Goal: Task Accomplishment & Management: Complete application form

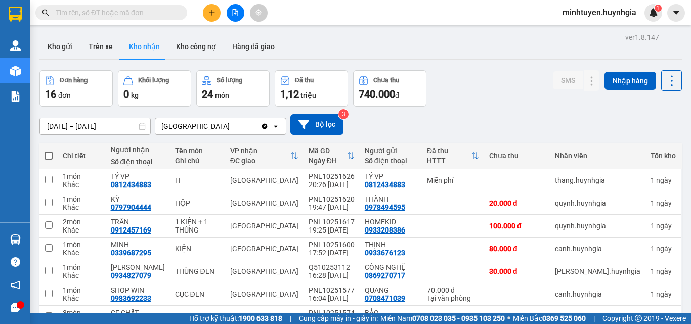
drag, startPoint x: 65, startPoint y: 48, endPoint x: 93, endPoint y: 59, distance: 30.0
click at [64, 48] on button "Kho gửi" at bounding box center [59, 46] width 41 height 24
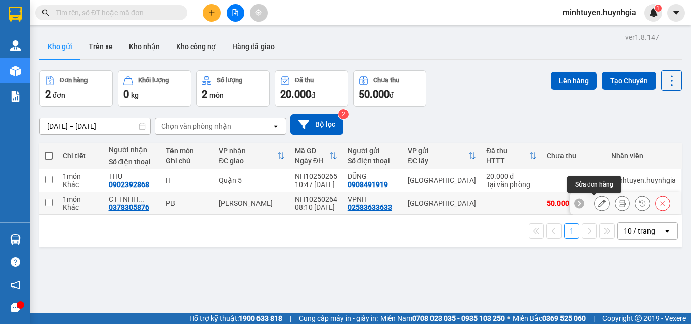
click at [598, 203] on icon at bounding box center [601, 203] width 7 height 7
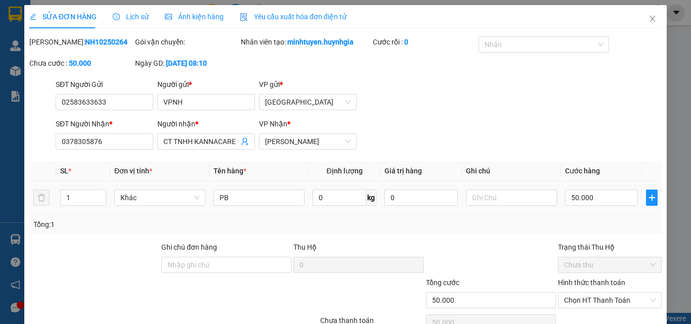
type input "02583633633"
type input "VPNH"
type input "0378305876"
type input "CT TNHH KANNACARE"
type input "50.000"
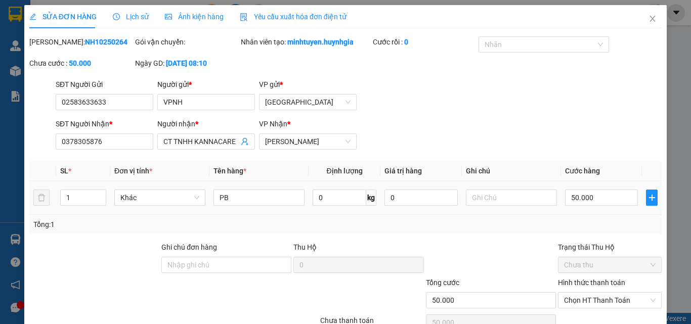
type input "50.000"
click at [244, 197] on input "PB" at bounding box center [258, 198] width 91 height 16
click at [264, 198] on input "PB TH MAZ" at bounding box center [258, 198] width 91 height 16
drag, startPoint x: 282, startPoint y: 204, endPoint x: 277, endPoint y: 200, distance: 6.5
click at [282, 203] on input "PB TH MAZ" at bounding box center [258, 198] width 91 height 16
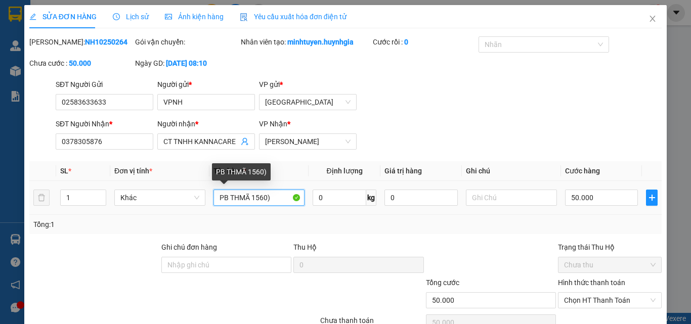
click at [249, 200] on input "PB THMÃ 1560)" at bounding box center [258, 198] width 91 height 16
click at [274, 198] on input "PB THMÃ (1560)" at bounding box center [258, 198] width 91 height 16
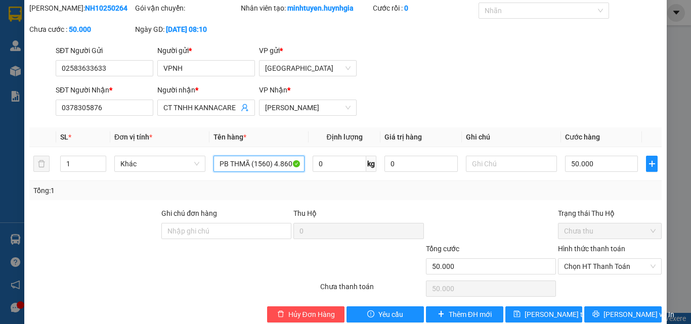
scroll to position [52, 0]
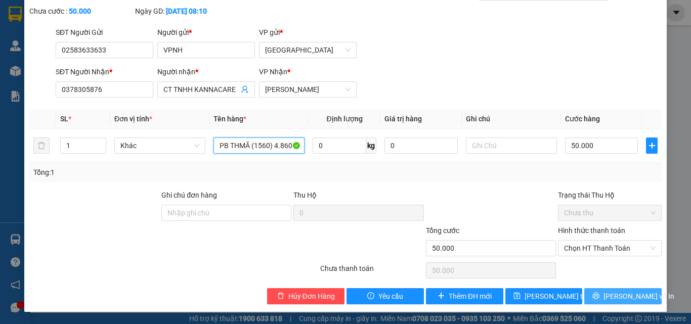
type input "PB THMÃ (1560) 4.860"
click at [609, 296] on span "[PERSON_NAME] và In" at bounding box center [638, 296] width 71 height 11
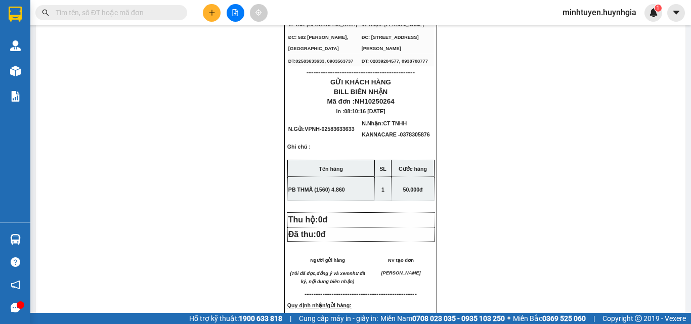
scroll to position [51, 0]
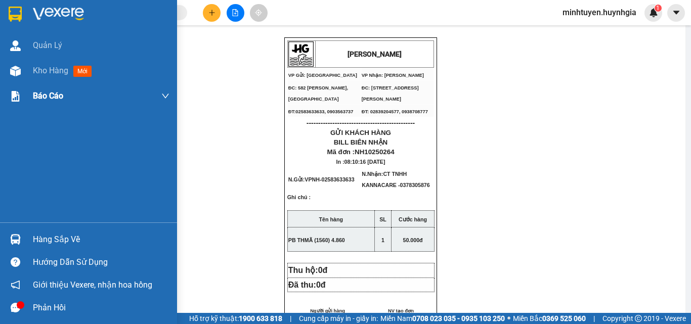
drag, startPoint x: 40, startPoint y: 64, endPoint x: 168, endPoint y: 105, distance: 134.2
click at [40, 65] on div "Kho hàng mới" at bounding box center [64, 70] width 63 height 13
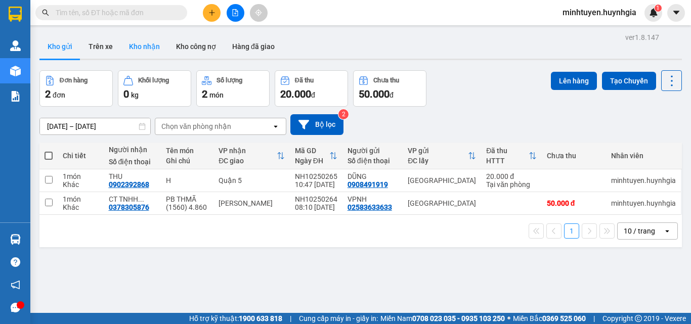
click at [133, 52] on button "Kho nhận" at bounding box center [144, 46] width 47 height 24
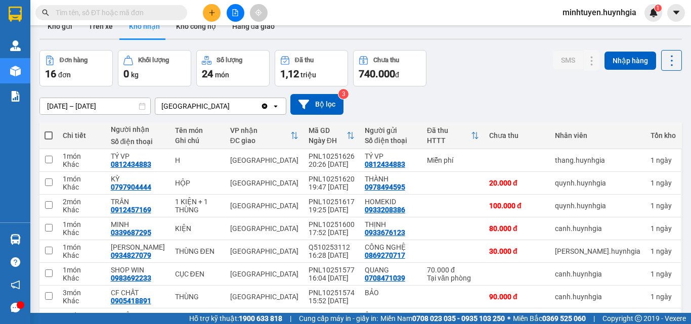
scroll to position [51, 0]
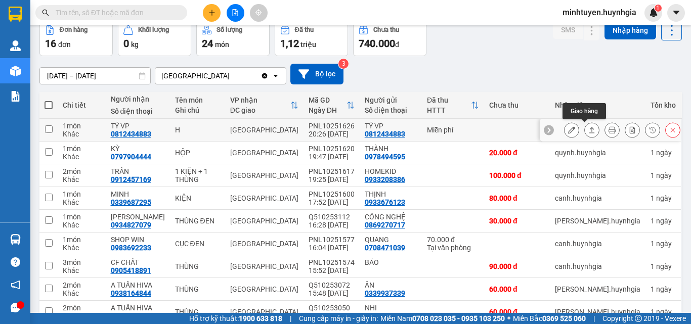
click at [588, 131] on icon at bounding box center [591, 129] width 7 height 7
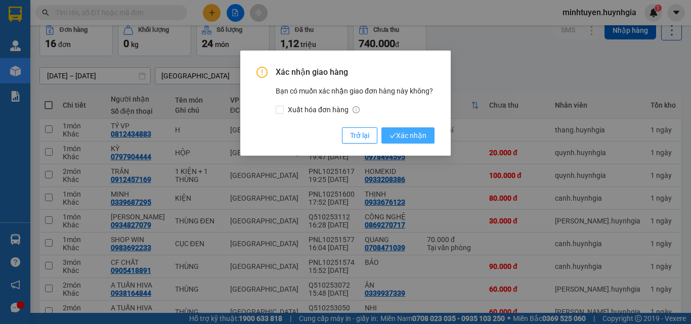
click at [405, 132] on span "Xác nhận" at bounding box center [407, 135] width 37 height 11
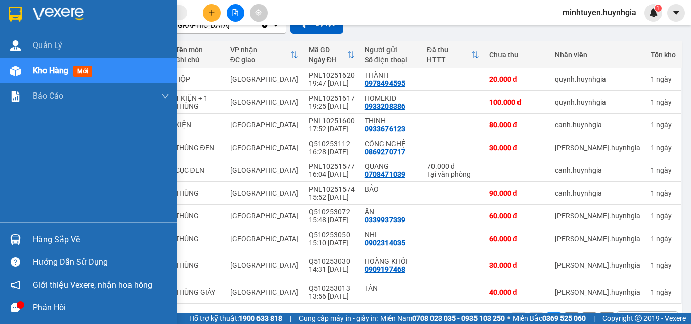
scroll to position [0, 0]
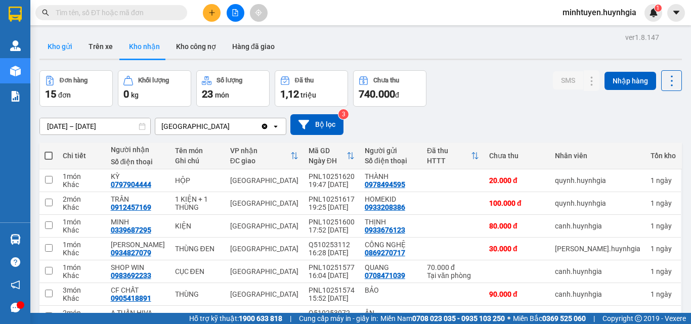
click at [68, 48] on button "Kho gửi" at bounding box center [59, 46] width 41 height 24
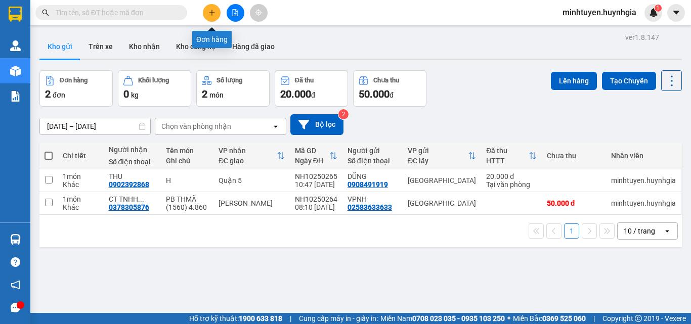
click at [210, 13] on icon "plus" at bounding box center [212, 12] width 6 height 1
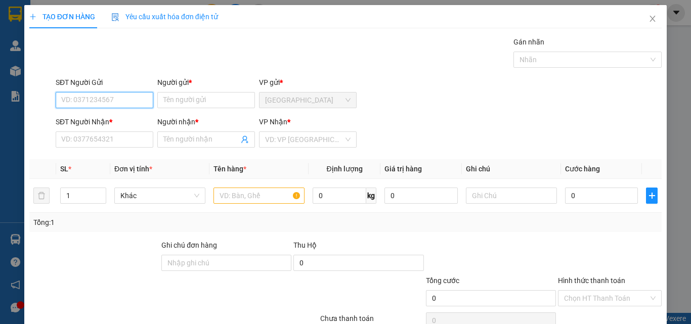
click at [133, 96] on input "SĐT Người Gửi" at bounding box center [105, 100] width 98 height 16
type input "0765000629"
drag, startPoint x: 127, startPoint y: 117, endPoint x: 135, endPoint y: 118, distance: 8.1
click at [127, 118] on div "0765000629 - QUYÊN" at bounding box center [103, 120] width 84 height 11
type input "QUYÊN"
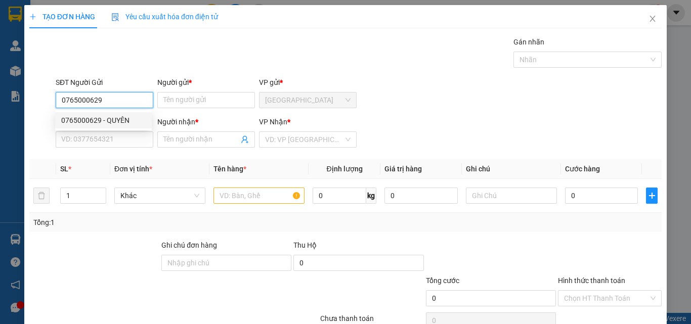
type input "0765000629"
type input "QUYÊN"
type input "0765000629"
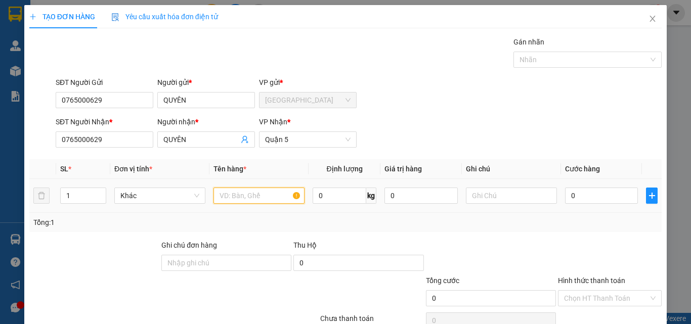
click at [250, 202] on input "text" at bounding box center [258, 196] width 91 height 16
type input "HỘP"
click at [599, 196] on input "0" at bounding box center [601, 196] width 73 height 16
type input "2"
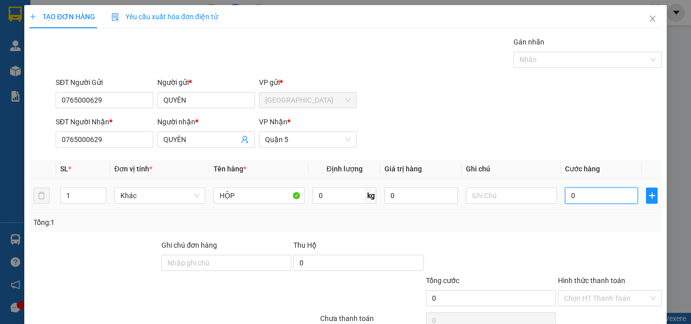
type input "2"
type input "20"
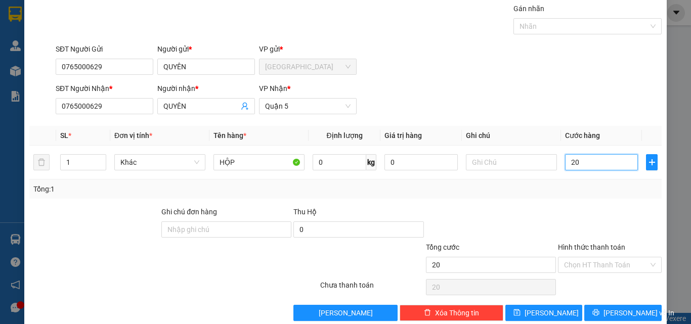
scroll to position [50, 0]
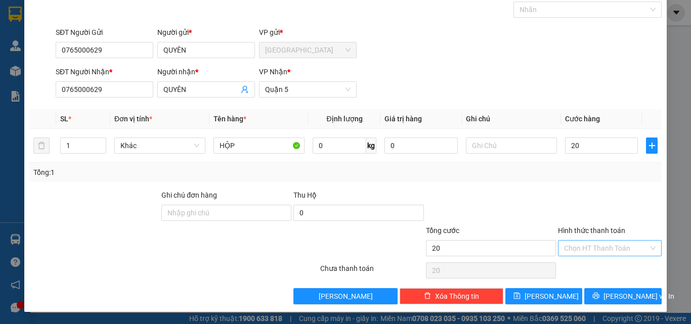
type input "20.000"
click at [602, 245] on input "Hình thức thanh toán" at bounding box center [606, 248] width 84 height 15
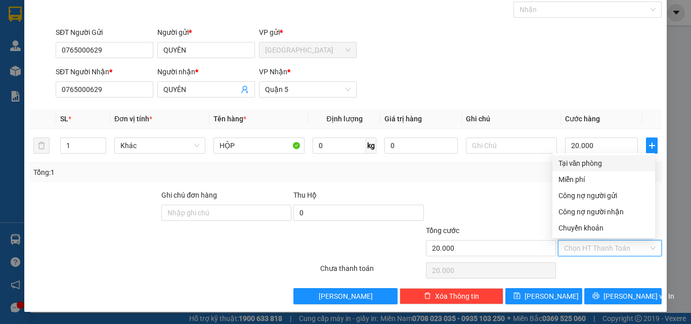
drag, startPoint x: 601, startPoint y: 163, endPoint x: 587, endPoint y: 181, distance: 22.7
click at [600, 164] on div "Tại văn phòng" at bounding box center [603, 163] width 91 height 11
type input "0"
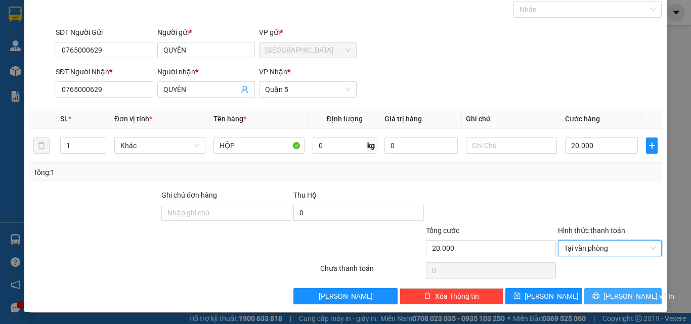
click at [604, 295] on button "[PERSON_NAME] và In" at bounding box center [622, 296] width 77 height 16
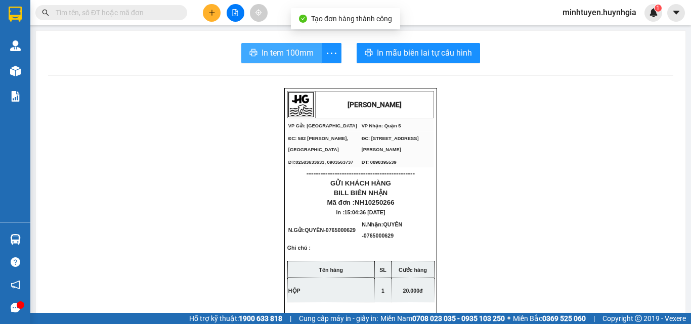
click at [269, 56] on span "In tem 100mm" at bounding box center [287, 53] width 52 height 13
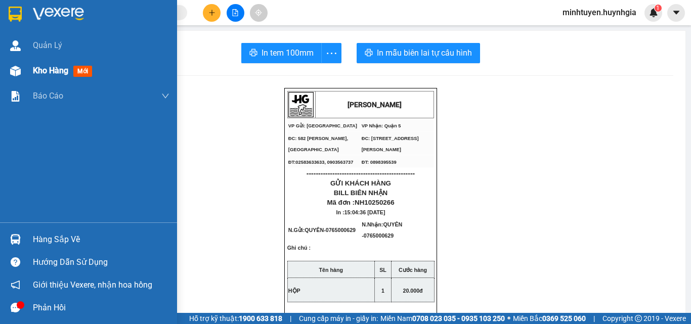
click at [69, 71] on div "Kho hàng mới" at bounding box center [64, 70] width 63 height 13
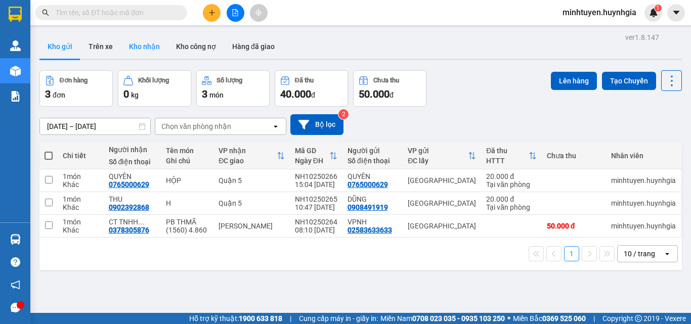
click at [140, 47] on button "Kho nhận" at bounding box center [144, 46] width 47 height 24
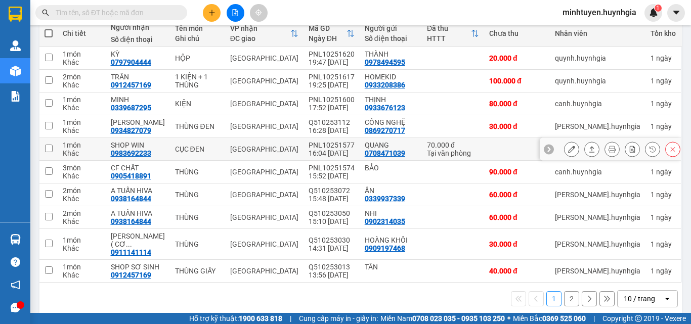
scroll to position [125, 0]
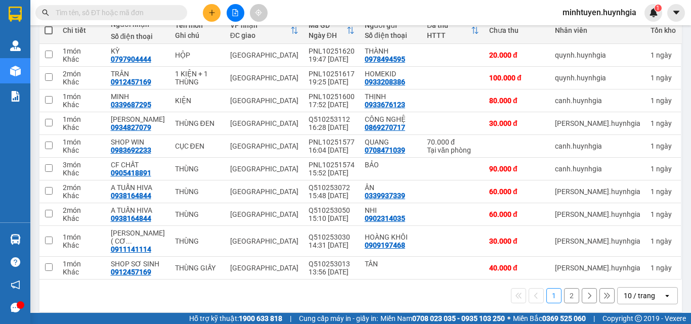
click at [566, 288] on button "2" at bounding box center [571, 295] width 15 height 15
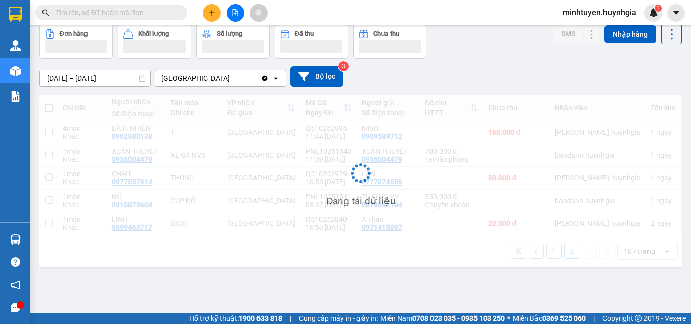
scroll to position [47, 0]
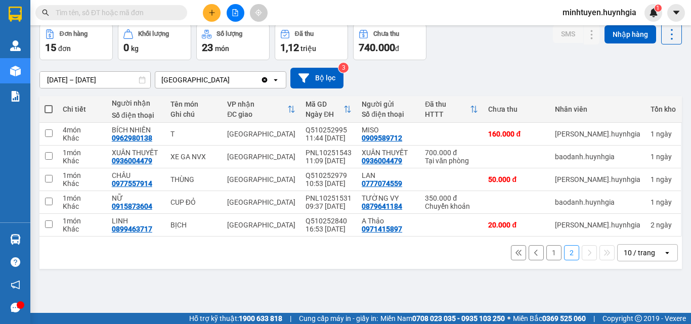
click at [546, 250] on button "1" at bounding box center [553, 252] width 15 height 15
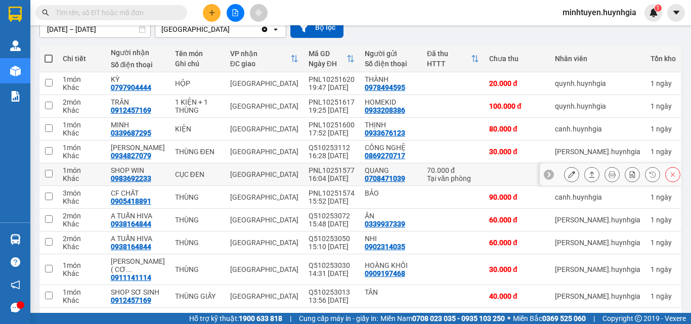
scroll to position [125, 0]
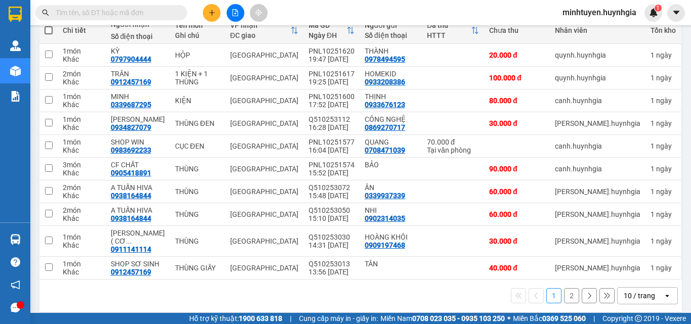
click at [623, 13] on span "minhtuyen.huynhgia" at bounding box center [599, 12] width 90 height 13
click at [584, 31] on span "Đăng xuất" at bounding box center [603, 31] width 69 height 11
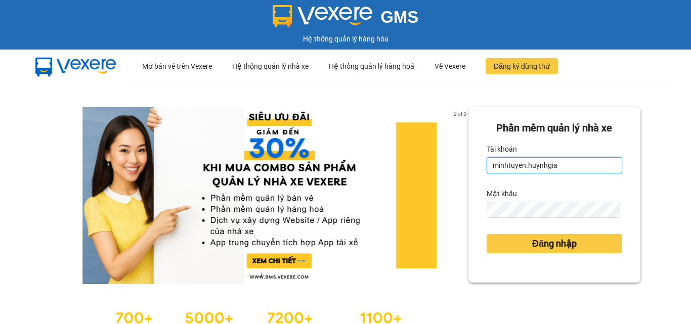
click at [559, 166] on input "minhtuyen.huynhgia" at bounding box center [554, 165] width 136 height 16
type input "chi.huynhgia"
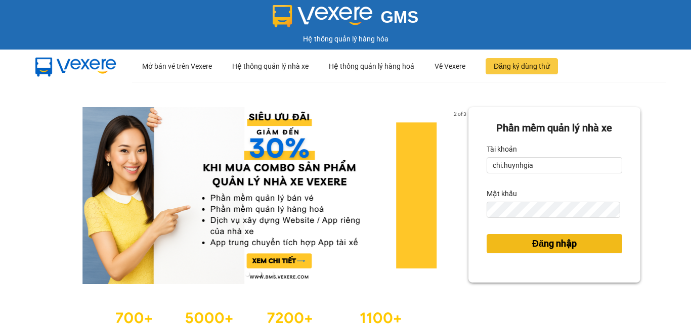
click at [521, 245] on button "Đăng nhập" at bounding box center [554, 243] width 136 height 19
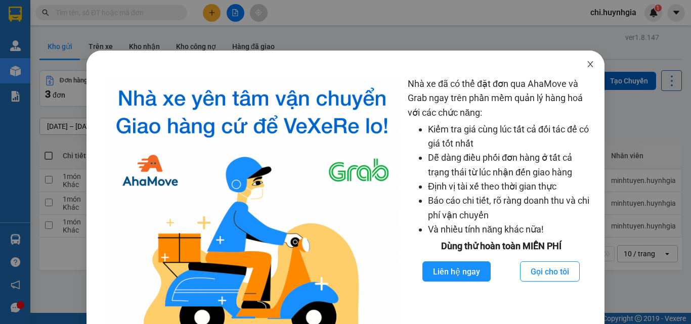
click at [588, 64] on icon "close" at bounding box center [591, 64] width 6 height 6
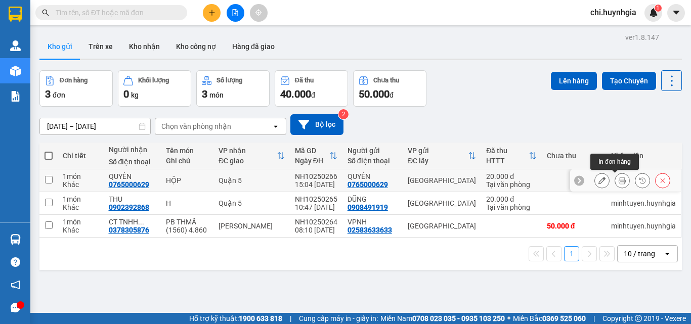
click at [618, 177] on icon at bounding box center [621, 180] width 7 height 7
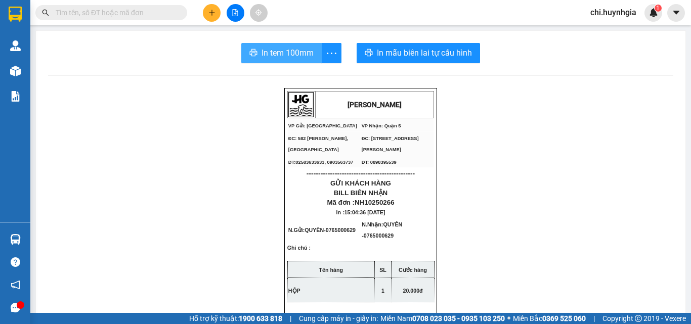
click at [287, 54] on span "In tem 100mm" at bounding box center [287, 53] width 52 height 13
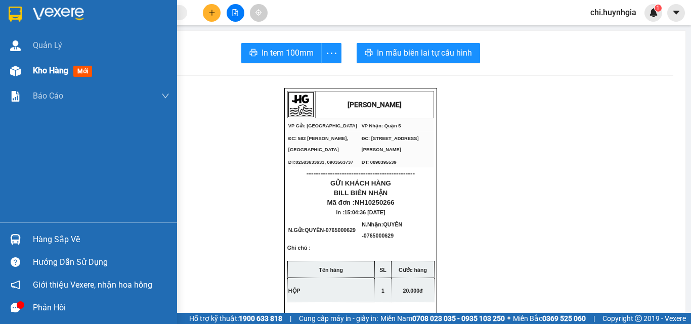
click at [56, 68] on span "Kho hàng" at bounding box center [50, 71] width 35 height 10
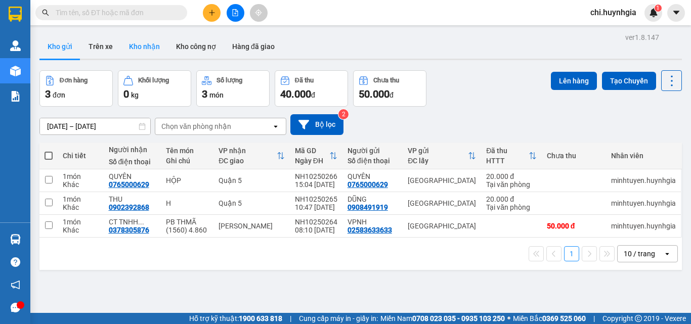
drag, startPoint x: 135, startPoint y: 42, endPoint x: 146, endPoint y: 59, distance: 19.8
click at [136, 43] on button "Kho nhận" at bounding box center [144, 46] width 47 height 24
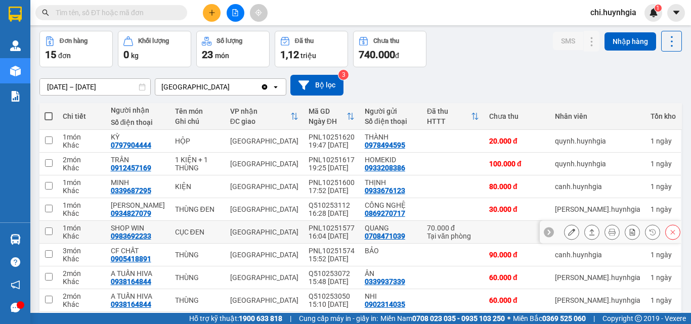
scroll to position [125, 0]
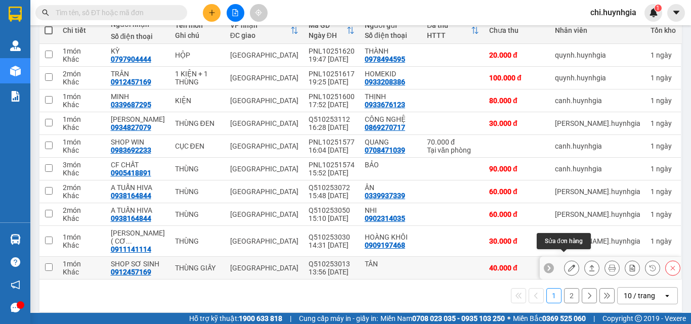
click at [568, 264] on icon at bounding box center [571, 267] width 7 height 7
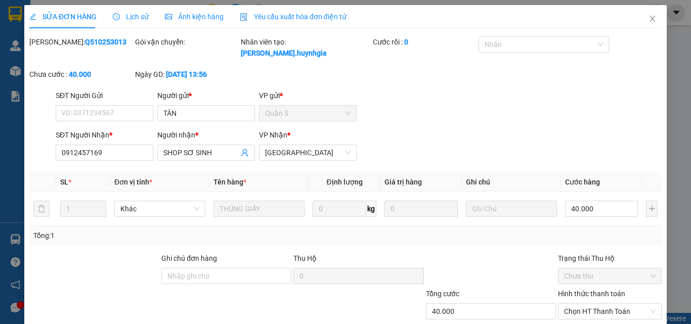
type input "TÂN"
type input "0912457169"
type input "SHOP SƠ SINH"
type input "40.000"
drag, startPoint x: 564, startPoint y: 300, endPoint x: 568, endPoint y: 268, distance: 32.1
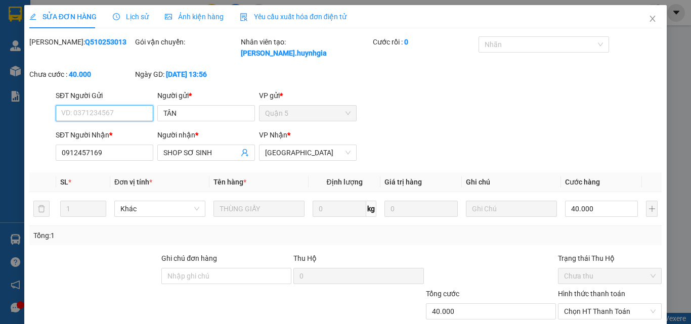
click at [564, 304] on span "Chọn HT Thanh Toán" at bounding box center [610, 311] width 92 height 15
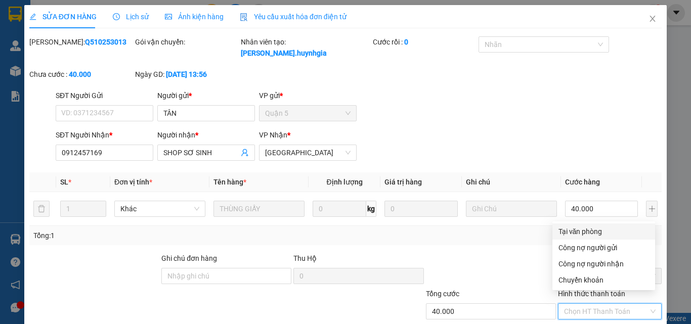
click at [569, 232] on div "Tại văn phòng" at bounding box center [603, 231] width 91 height 11
type input "0"
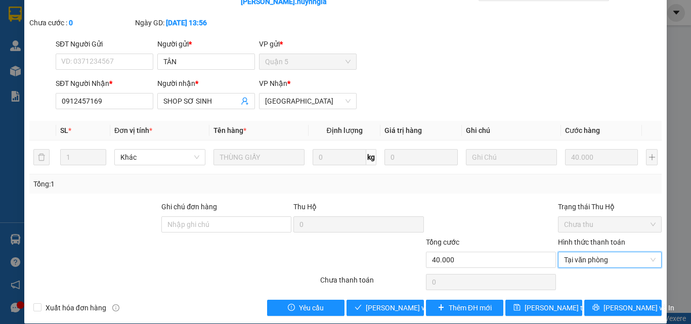
scroll to position [52, 0]
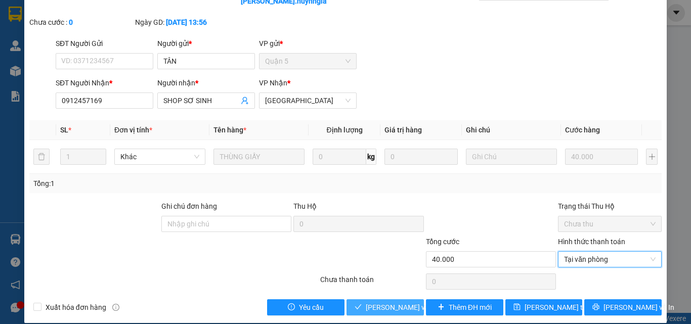
drag, startPoint x: 372, startPoint y: 296, endPoint x: 391, endPoint y: 262, distance: 38.7
click at [372, 302] on span "[PERSON_NAME] và Giao hàng" at bounding box center [414, 307] width 97 height 11
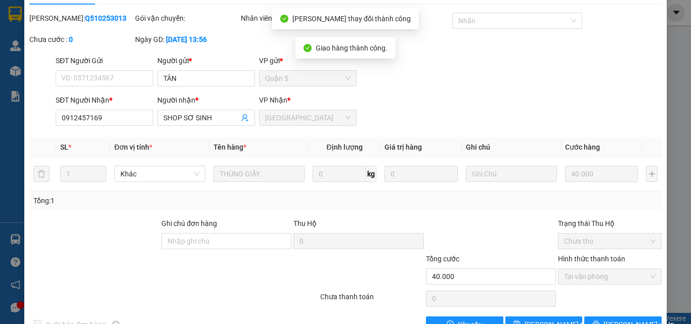
scroll to position [0, 0]
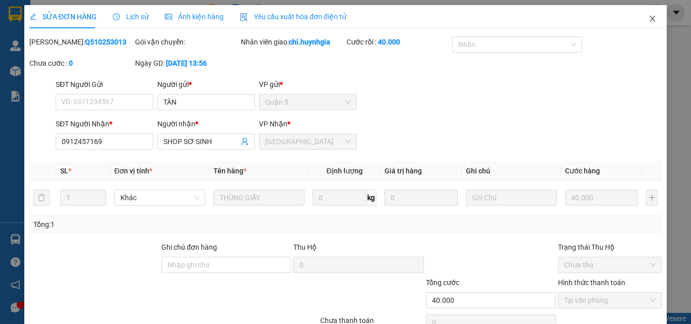
click at [648, 15] on icon "close" at bounding box center [652, 19] width 8 height 8
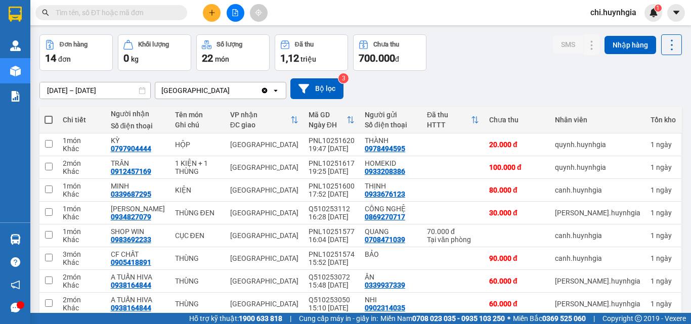
scroll to position [101, 0]
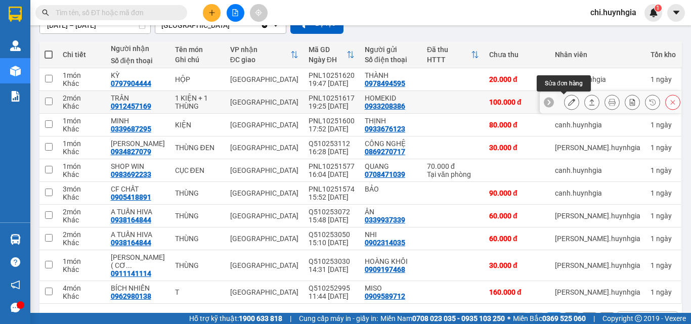
click at [568, 102] on icon at bounding box center [571, 102] width 7 height 7
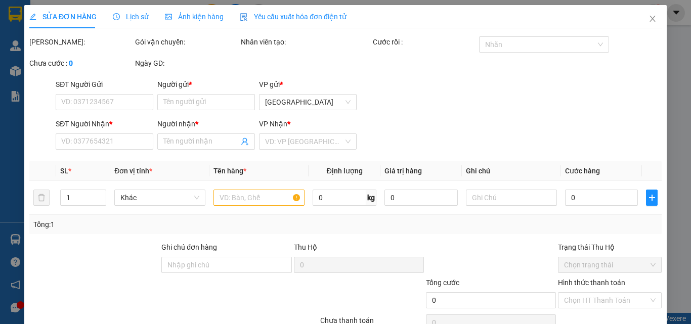
type input "0933208386"
type input "HOMEKID"
type input "0912457169"
type input "TRÂN"
type input "100.000"
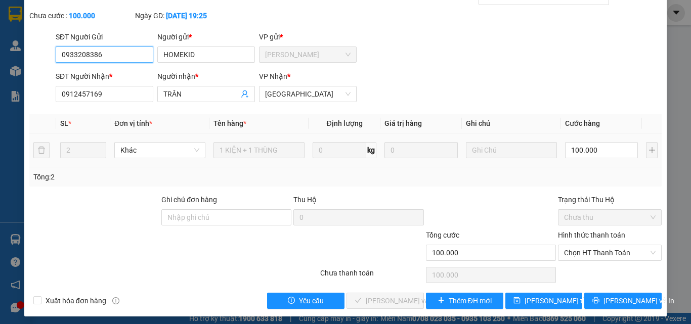
scroll to position [52, 0]
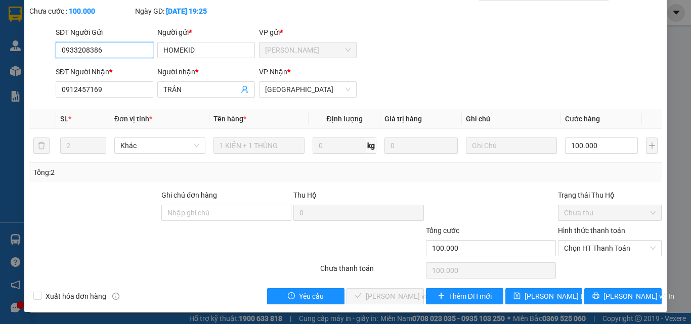
drag, startPoint x: 601, startPoint y: 250, endPoint x: 599, endPoint y: 239, distance: 11.3
click at [601, 249] on span "Chọn HT Thanh Toán" at bounding box center [610, 248] width 92 height 15
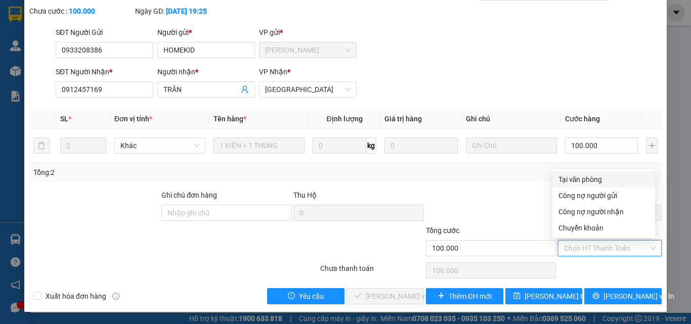
drag, startPoint x: 583, startPoint y: 179, endPoint x: 571, endPoint y: 184, distance: 13.4
click at [584, 179] on div "Tại văn phòng" at bounding box center [603, 179] width 91 height 11
type input "0"
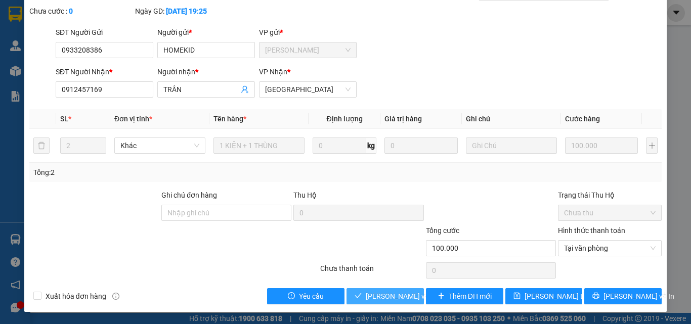
drag, startPoint x: 387, startPoint y: 290, endPoint x: 426, endPoint y: 261, distance: 48.4
click at [387, 290] on button "[PERSON_NAME] và Giao hàng" at bounding box center [384, 296] width 77 height 16
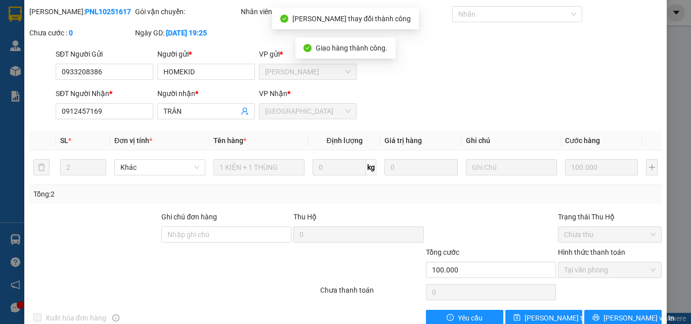
scroll to position [0, 0]
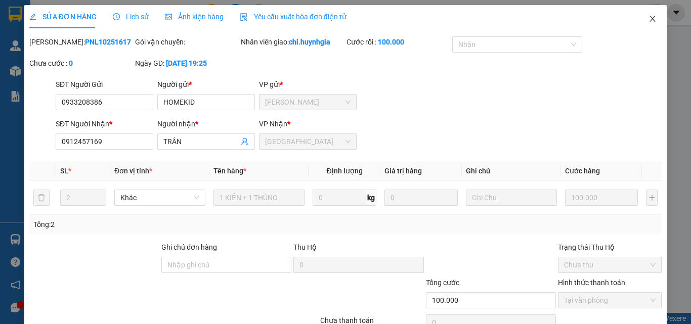
click at [650, 19] on icon "close" at bounding box center [653, 19] width 6 height 6
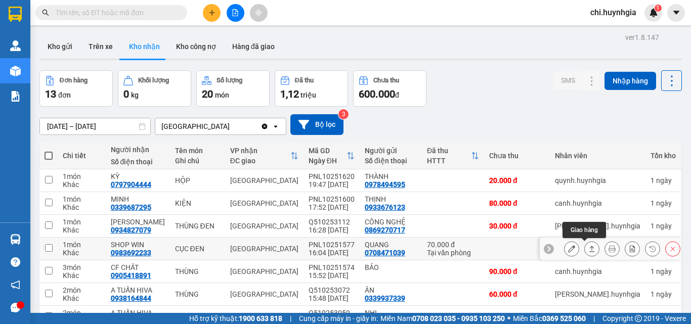
click at [588, 250] on icon at bounding box center [591, 248] width 7 height 7
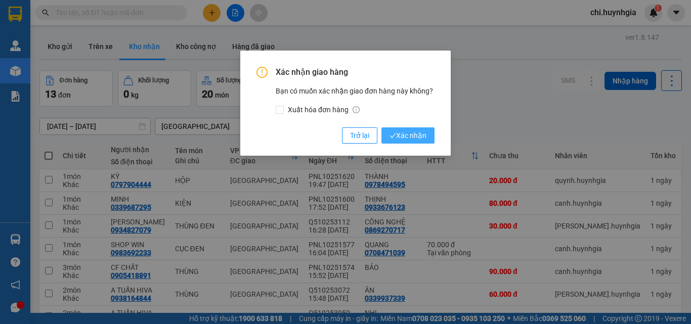
click at [415, 136] on span "Xác nhận" at bounding box center [407, 135] width 37 height 11
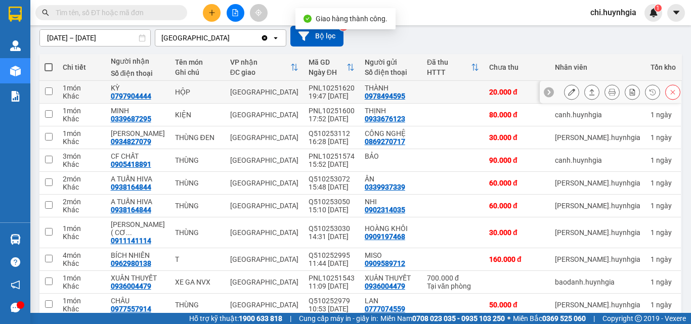
scroll to position [101, 0]
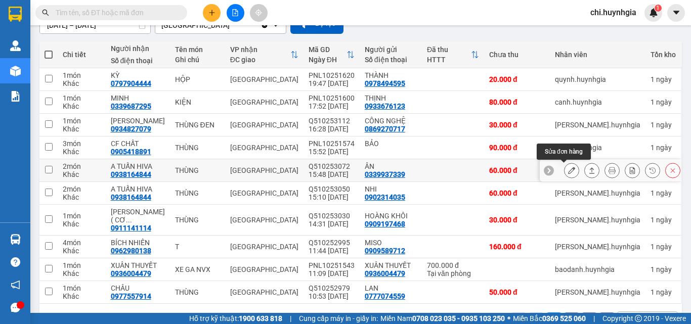
click at [568, 171] on icon at bounding box center [571, 170] width 7 height 7
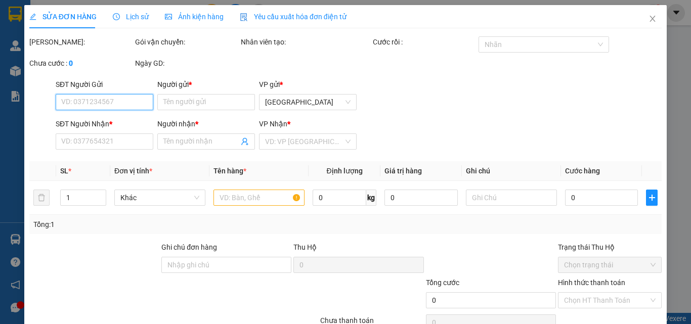
type input "0339937339"
type input "ÂN"
type input "0938164844"
type input "A TUẤN HIVA"
type input "60.000"
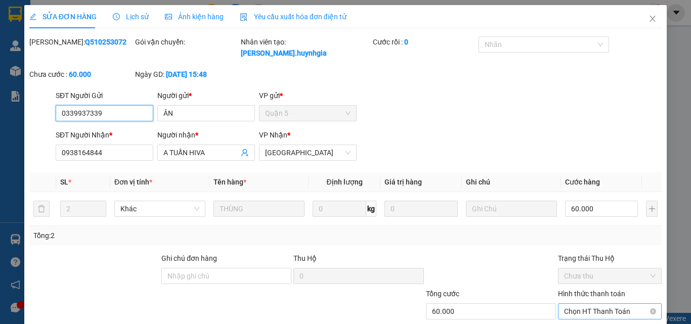
click at [587, 304] on span "Chọn HT Thanh Toán" at bounding box center [610, 311] width 92 height 15
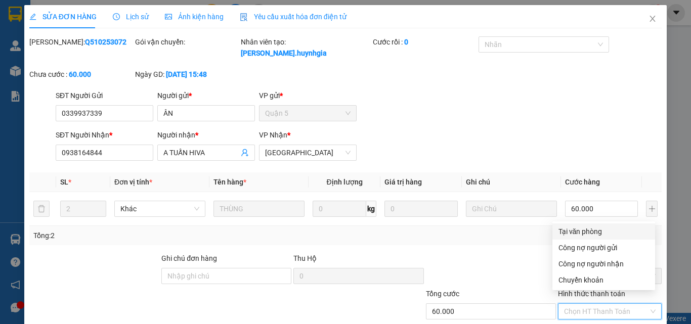
click at [599, 229] on div "Tại văn phòng" at bounding box center [603, 231] width 91 height 11
type input "0"
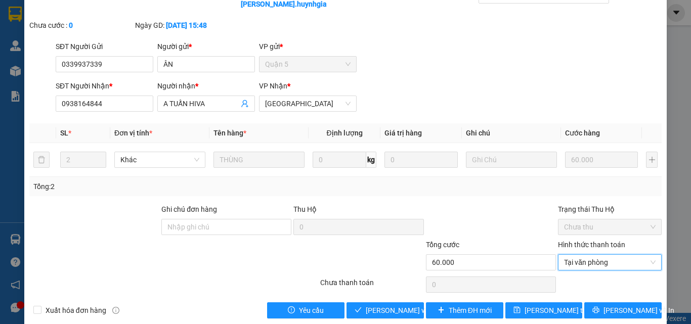
scroll to position [52, 0]
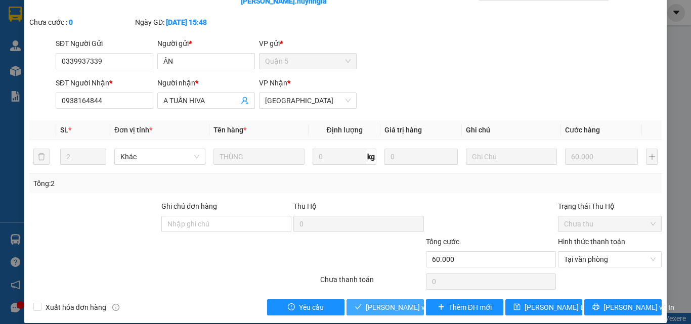
drag, startPoint x: 397, startPoint y: 298, endPoint x: 509, endPoint y: 270, distance: 114.8
click at [398, 302] on span "[PERSON_NAME] và Giao hàng" at bounding box center [414, 307] width 97 height 11
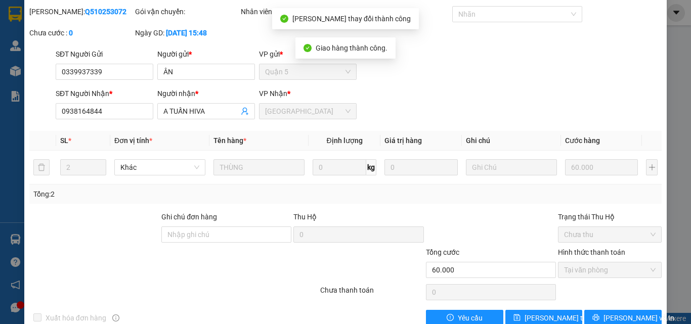
scroll to position [0, 0]
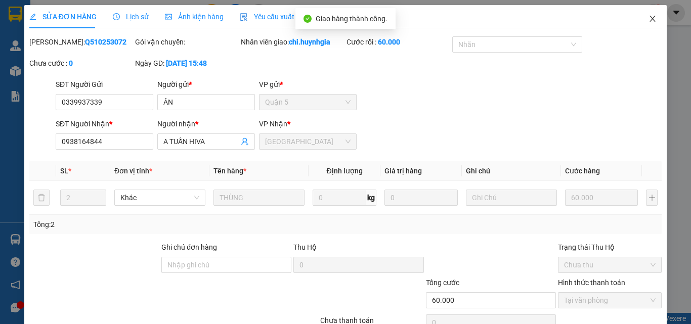
click at [648, 19] on icon "close" at bounding box center [652, 19] width 8 height 8
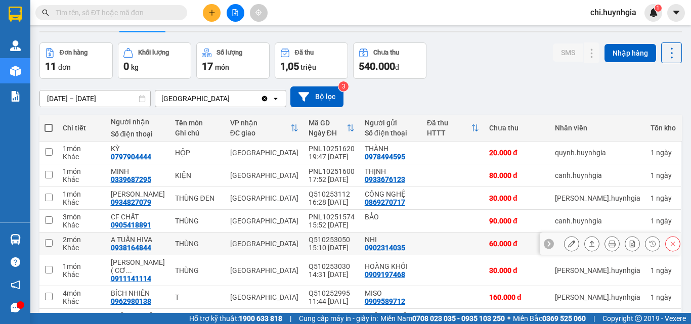
scroll to position [51, 0]
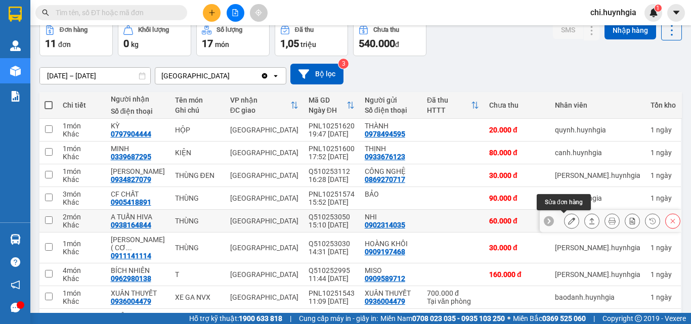
click at [568, 218] on icon at bounding box center [571, 220] width 7 height 7
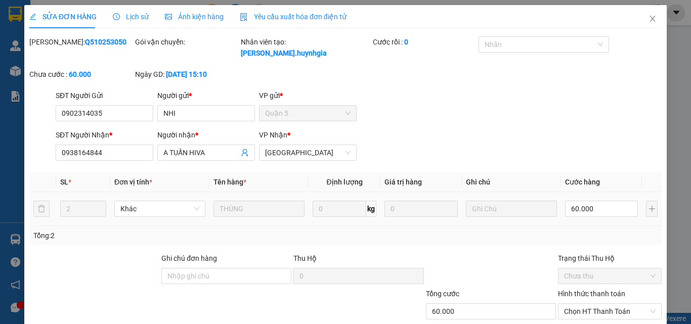
type input "0902314035"
type input "NHI"
type input "0938164844"
type input "A TUẤN HIVA"
type input "60.000"
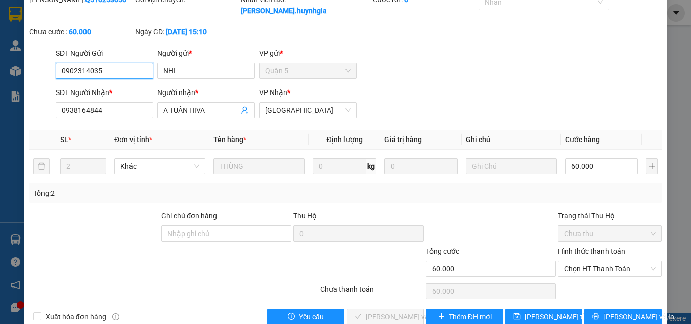
scroll to position [52, 0]
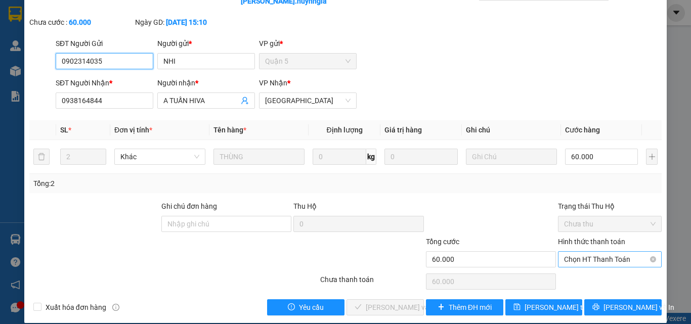
click at [594, 252] on span "Chọn HT Thanh Toán" at bounding box center [610, 259] width 92 height 15
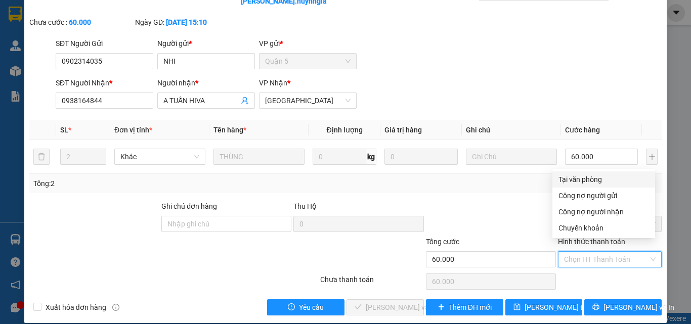
drag, startPoint x: 580, startPoint y: 176, endPoint x: 572, endPoint y: 184, distance: 11.4
click at [580, 176] on div "Tại văn phòng" at bounding box center [603, 179] width 91 height 11
type input "0"
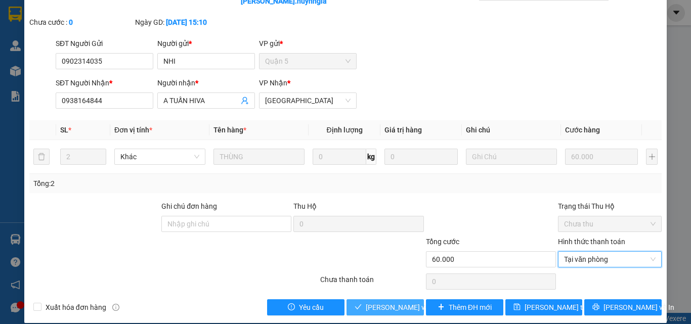
click at [371, 302] on span "[PERSON_NAME] và Giao hàng" at bounding box center [414, 307] width 97 height 11
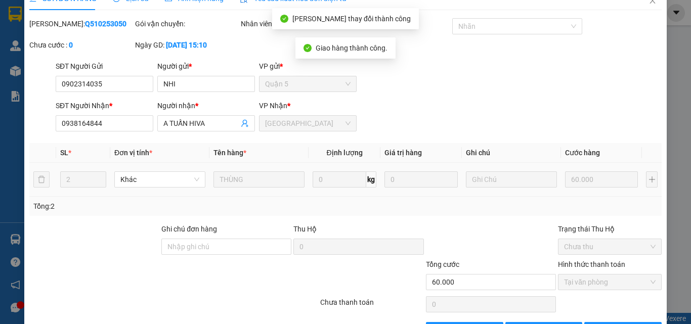
scroll to position [0, 0]
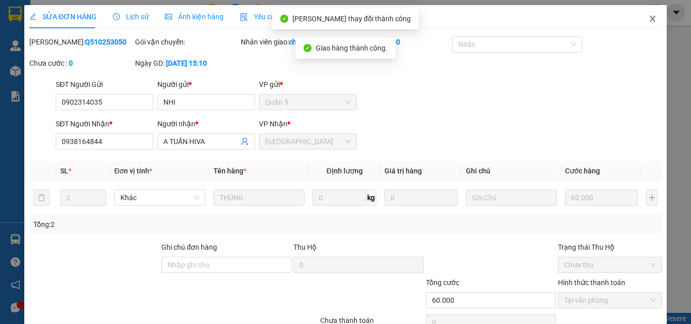
click at [648, 18] on icon "close" at bounding box center [652, 19] width 8 height 8
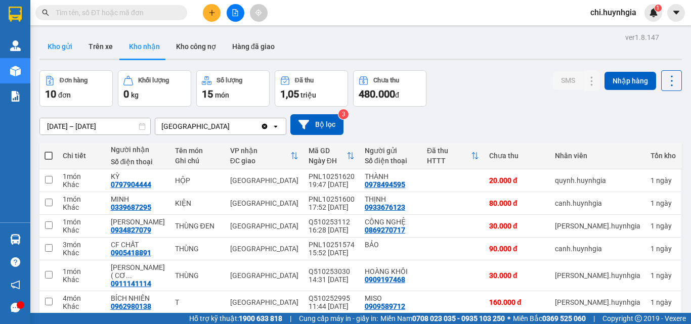
click at [56, 47] on button "Kho gửi" at bounding box center [59, 46] width 41 height 24
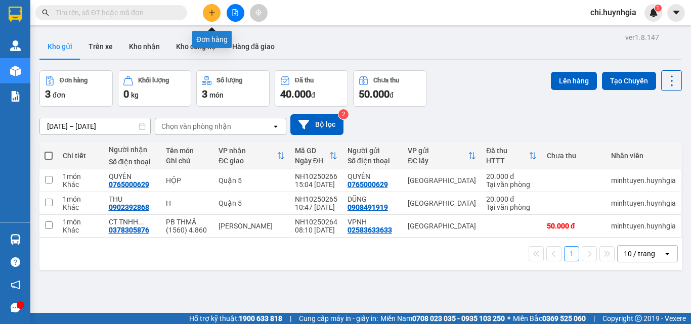
click at [208, 16] on button at bounding box center [212, 13] width 18 height 18
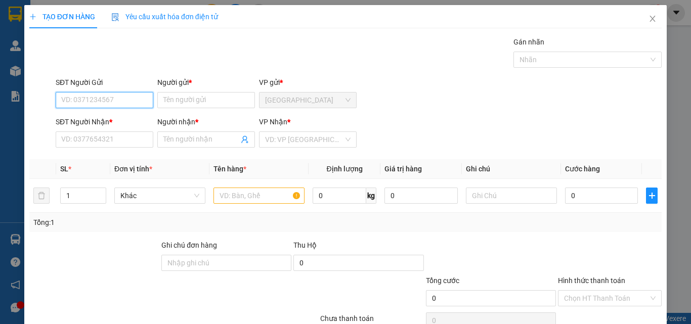
click at [121, 100] on input "SĐT Người Gửi" at bounding box center [105, 100] width 98 height 16
type input "0862387511"
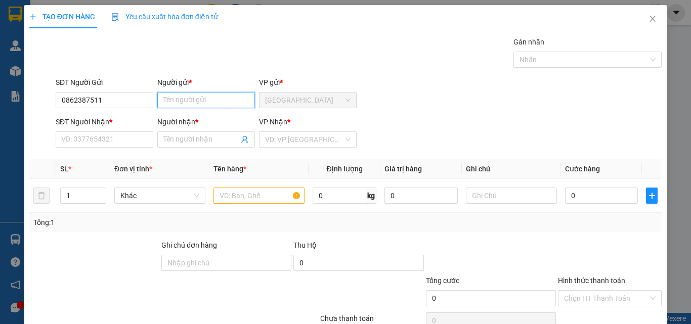
click at [202, 103] on input "Người gửi *" at bounding box center [206, 100] width 98 height 16
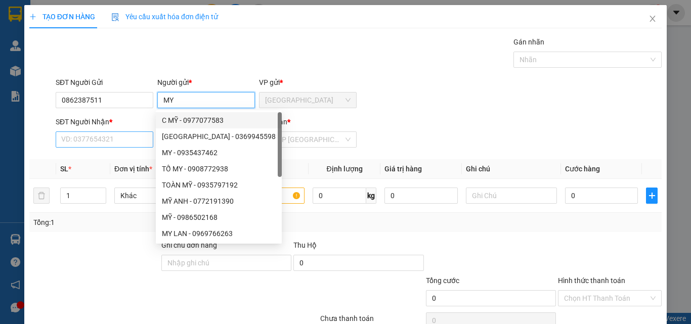
type input "MY"
click at [104, 140] on input "SĐT Người Nhận *" at bounding box center [105, 139] width 98 height 16
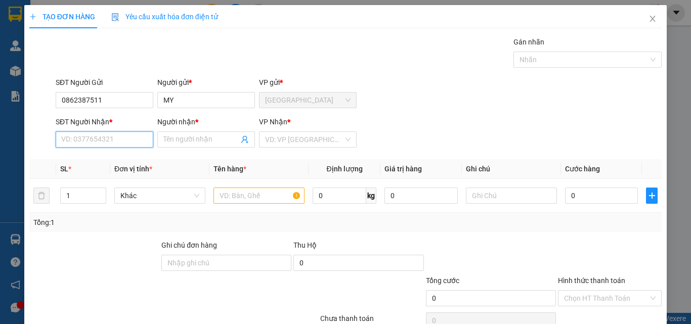
type input "0"
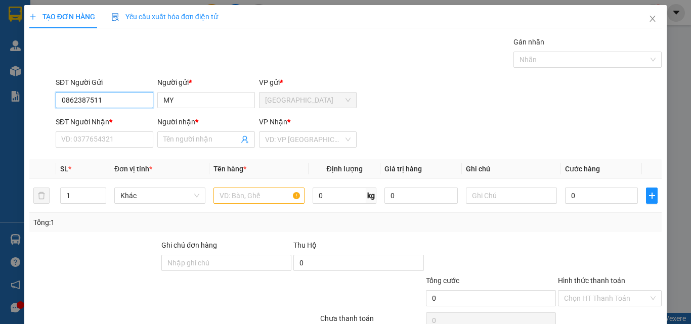
drag, startPoint x: 61, startPoint y: 100, endPoint x: 138, endPoint y: 112, distance: 78.4
click at [138, 112] on form "SĐT Người Gửi 0862387511 0862387511 Người gửi * MY VP gửi * [GEOGRAPHIC_DATA][P…" at bounding box center [345, 114] width 632 height 75
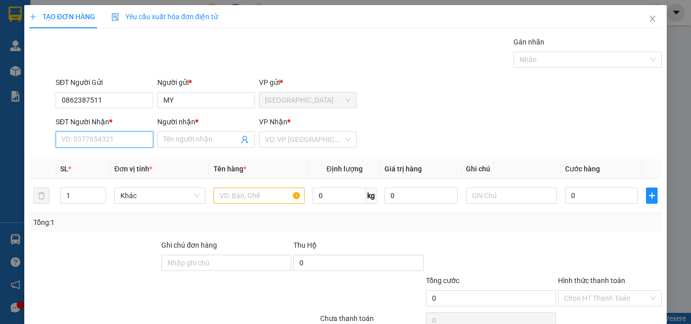
click at [118, 137] on input "SĐT Người Nhận *" at bounding box center [105, 139] width 98 height 16
paste input "0862387511"
type input "0862387511"
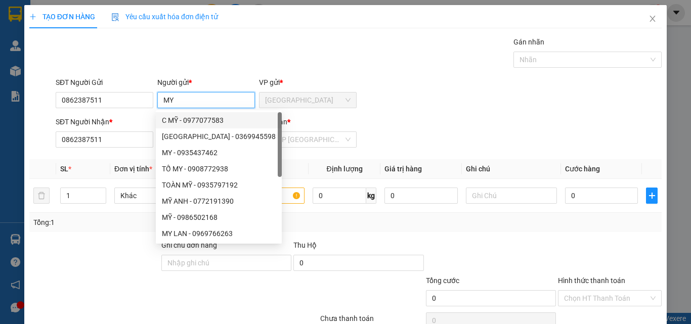
drag, startPoint x: 162, startPoint y: 98, endPoint x: 169, endPoint y: 98, distance: 7.6
click at [169, 98] on input "MY" at bounding box center [206, 100] width 98 height 16
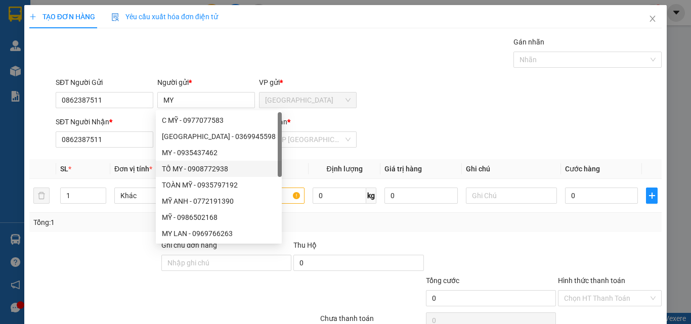
click at [273, 154] on div "Transit Pickup Surcharge Ids Transit Deliver Surcharge Ids Transit Deliver Surc…" at bounding box center [345, 195] width 632 height 318
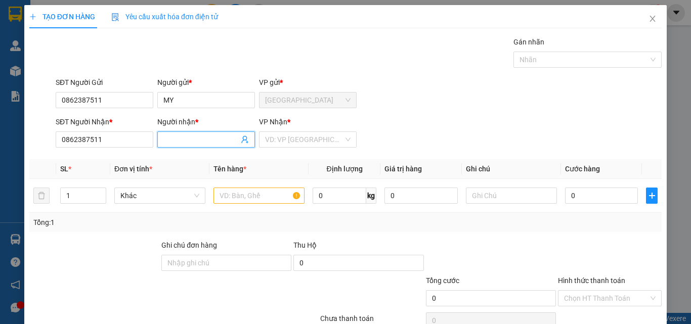
click at [185, 141] on input "Người nhận *" at bounding box center [200, 139] width 75 height 11
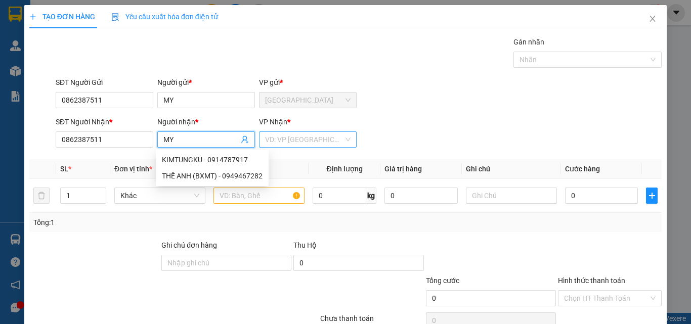
type input "MY"
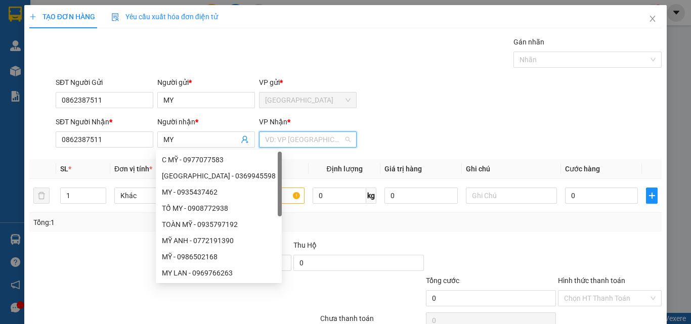
drag, startPoint x: 289, startPoint y: 141, endPoint x: 306, endPoint y: 149, distance: 19.7
click at [289, 141] on input "search" at bounding box center [304, 139] width 78 height 15
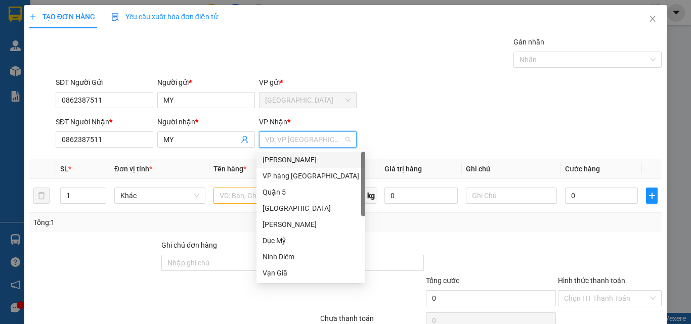
click at [302, 158] on div "[PERSON_NAME]" at bounding box center [310, 159] width 97 height 11
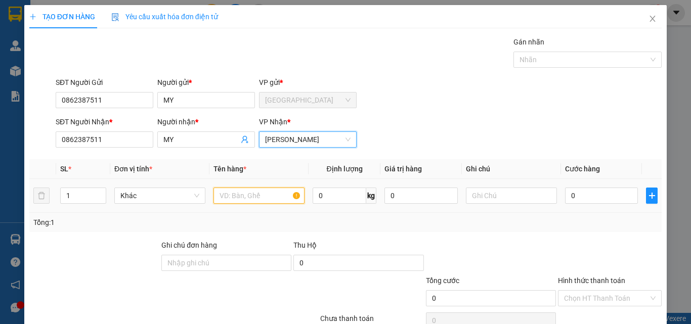
click at [275, 198] on input "text" at bounding box center [258, 196] width 91 height 16
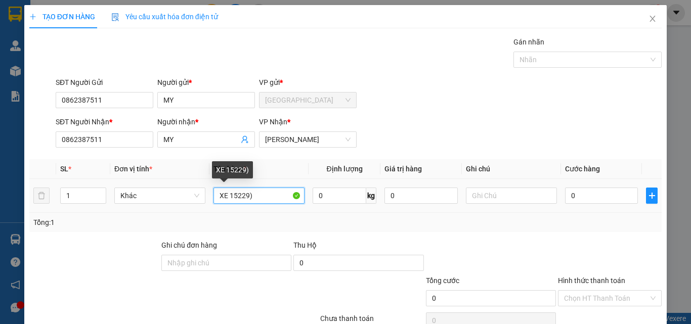
click at [227, 194] on input "XE 15229)" at bounding box center [258, 196] width 91 height 16
type input "XE (15229)"
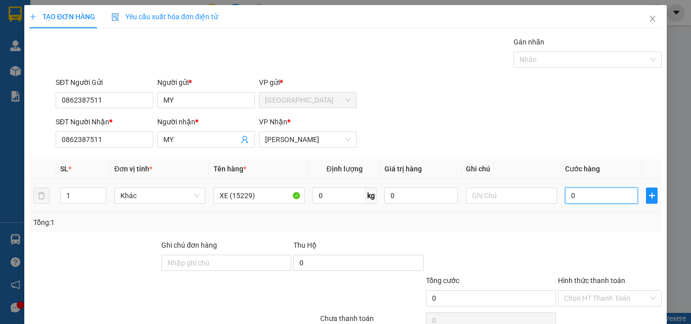
click at [615, 192] on input "0" at bounding box center [601, 196] width 73 height 16
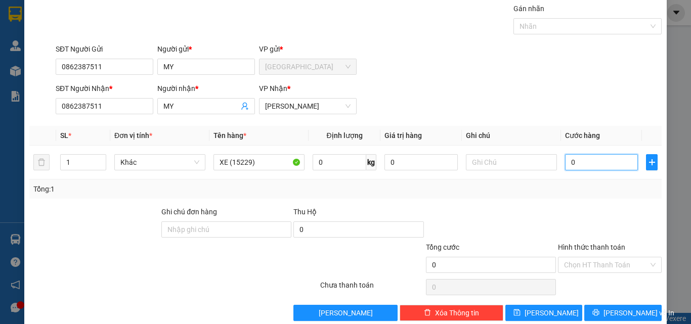
scroll to position [50, 0]
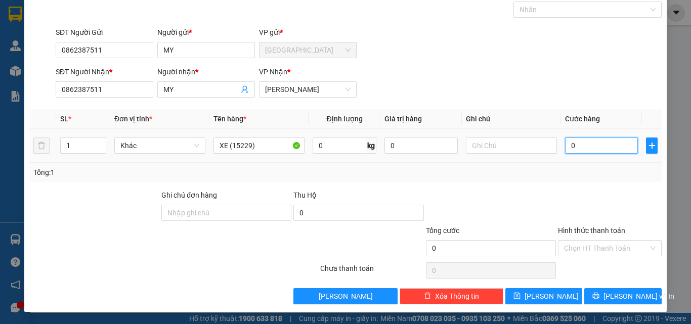
type input "5"
type input "50"
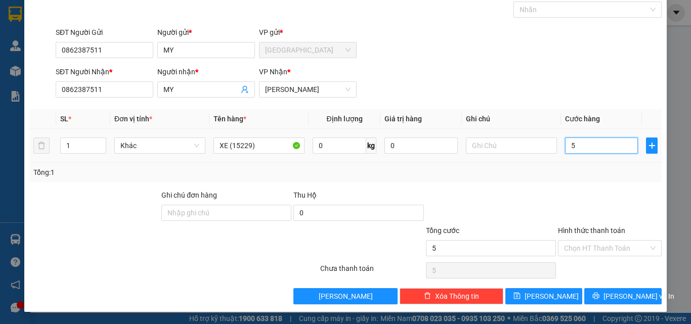
type input "50"
type input "500"
type input "500.000"
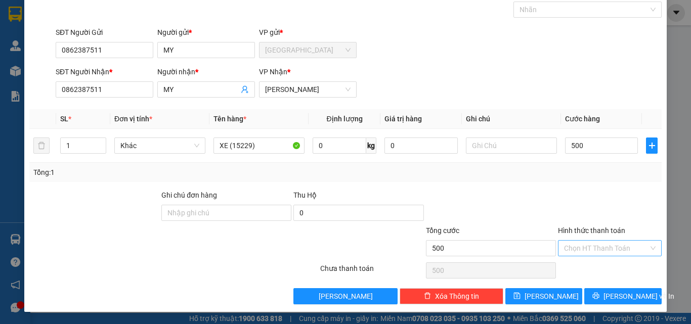
type input "500.000"
drag, startPoint x: 585, startPoint y: 247, endPoint x: 595, endPoint y: 196, distance: 52.1
click at [585, 246] on input "Hình thức thanh toán" at bounding box center [606, 248] width 84 height 15
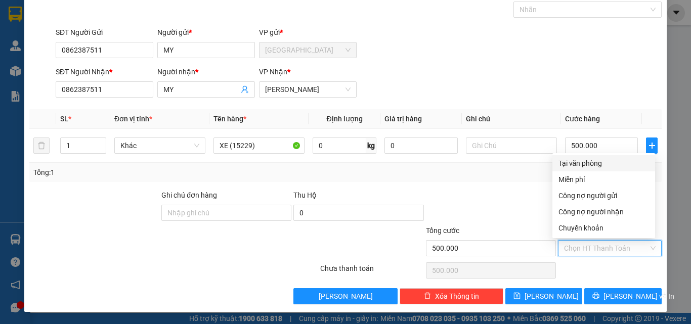
click at [593, 163] on div "Tại văn phòng" at bounding box center [603, 163] width 91 height 11
type input "0"
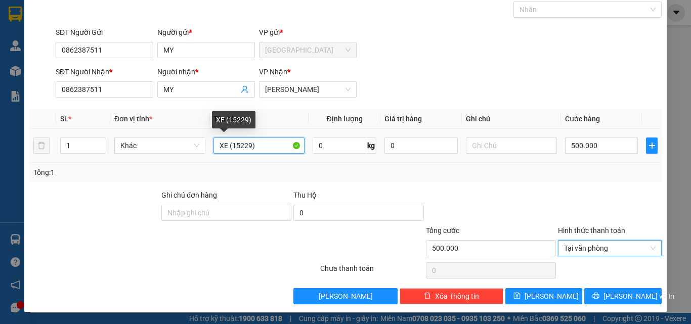
click at [228, 142] on input "XE (15229)" at bounding box center [258, 146] width 91 height 16
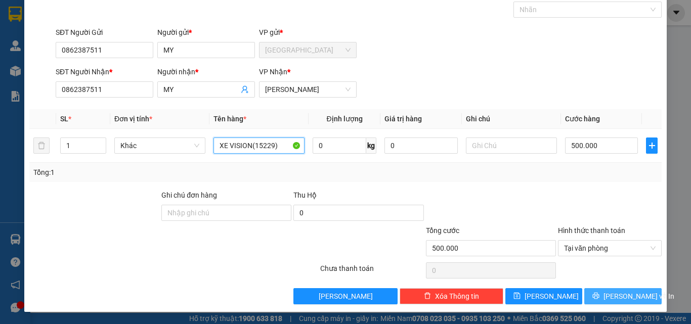
type input "XE VISION(15229)"
click at [607, 295] on button "[PERSON_NAME] và In" at bounding box center [622, 296] width 77 height 16
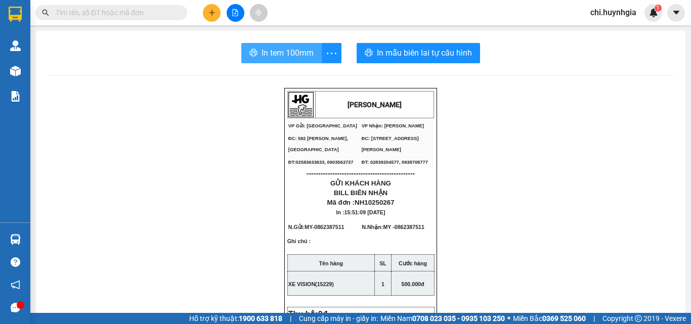
click at [289, 58] on span "In tem 100mm" at bounding box center [287, 53] width 52 height 13
click at [277, 54] on span "In tem 100mm" at bounding box center [287, 53] width 52 height 13
click at [140, 15] on input "text" at bounding box center [115, 12] width 119 height 11
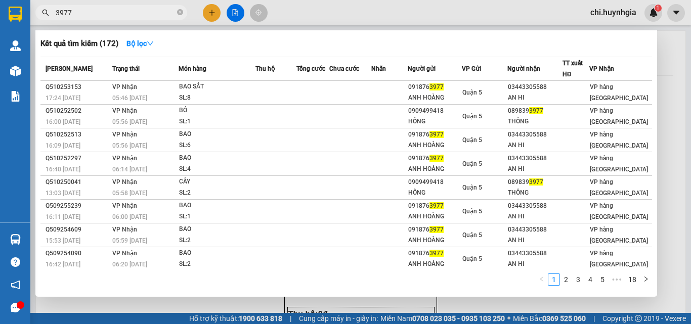
click at [378, 15] on div at bounding box center [345, 162] width 691 height 324
click at [104, 11] on input "3977" at bounding box center [115, 12] width 119 height 11
type input "3"
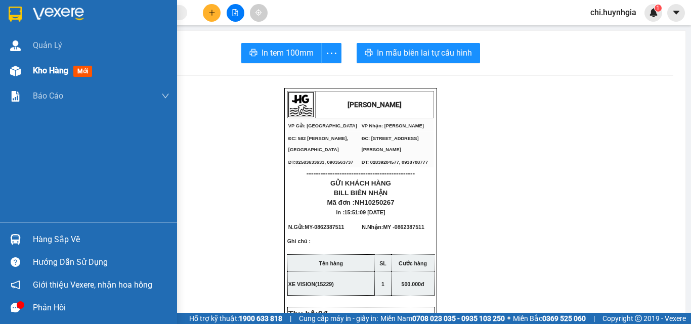
drag, startPoint x: 46, startPoint y: 67, endPoint x: 54, endPoint y: 69, distance: 8.3
click at [54, 69] on span "Kho hàng" at bounding box center [50, 71] width 35 height 10
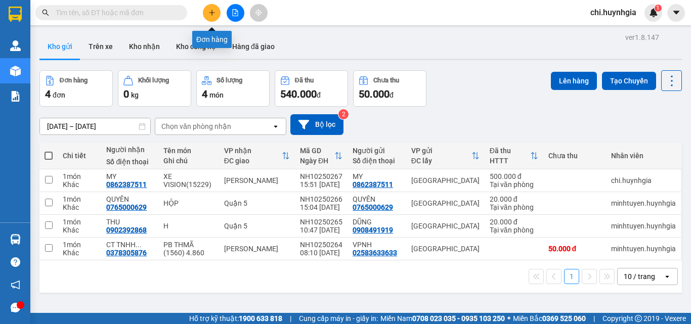
click at [214, 16] on button at bounding box center [212, 13] width 18 height 18
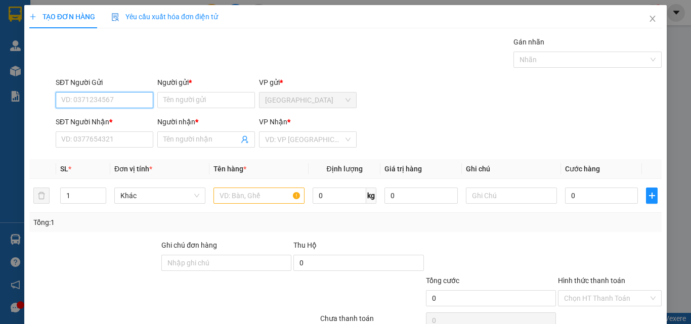
click at [111, 95] on input "SĐT Người Gửi" at bounding box center [105, 100] width 98 height 16
paste input "0368873977"
type input "0368873977"
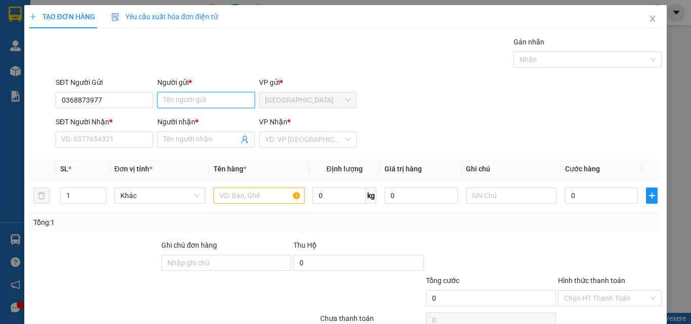
click at [198, 98] on input "Người gửi *" at bounding box center [206, 100] width 98 height 16
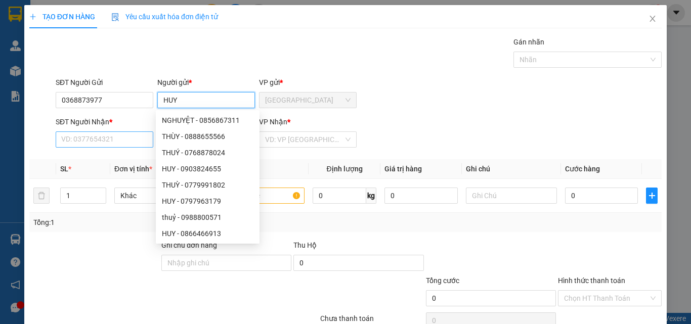
type input "HUY"
click at [98, 141] on input "SĐT Người Nhận *" at bounding box center [105, 139] width 98 height 16
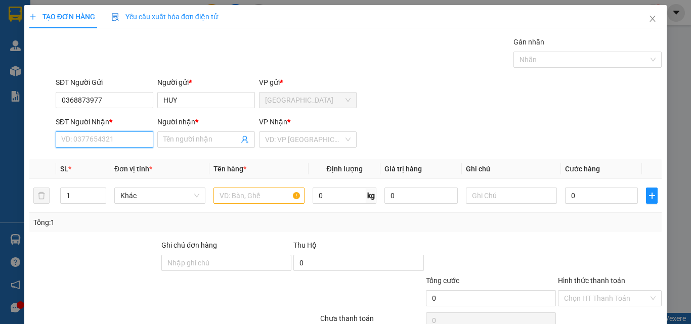
paste input "0368873977"
type input "0368873977"
click at [211, 138] on input "Người nhận *" at bounding box center [200, 139] width 75 height 11
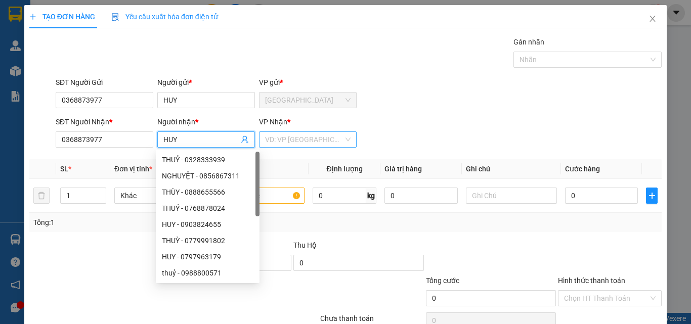
type input "HUY"
click at [313, 137] on input "search" at bounding box center [304, 139] width 78 height 15
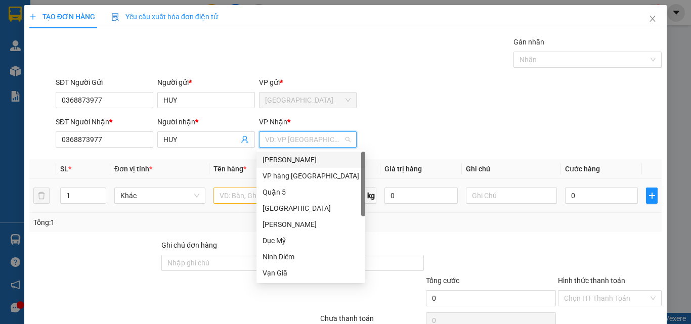
drag, startPoint x: 305, startPoint y: 160, endPoint x: 252, endPoint y: 184, distance: 58.8
click at [304, 160] on div "[PERSON_NAME]" at bounding box center [310, 159] width 97 height 11
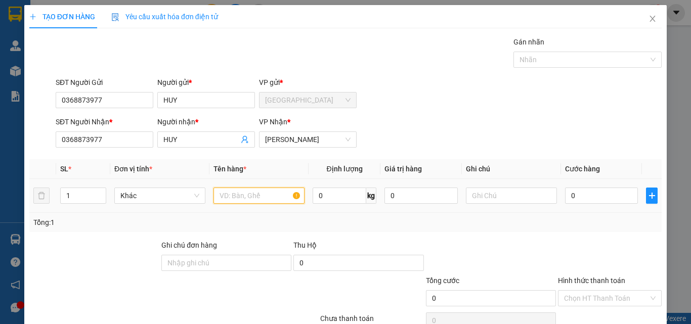
click at [235, 191] on input "text" at bounding box center [258, 196] width 91 height 16
type input "XE SỐ"
click at [589, 196] on input "0" at bounding box center [601, 196] width 73 height 16
type input "3"
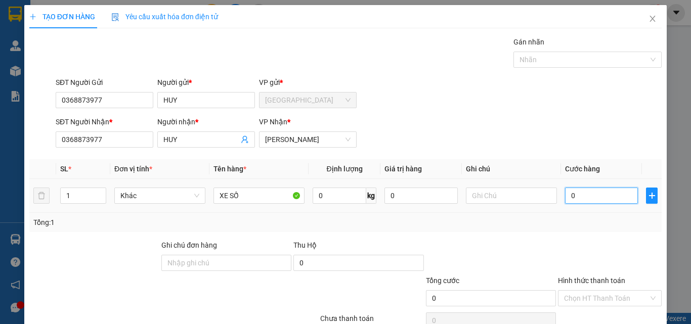
type input "3"
type input "35"
type input "350"
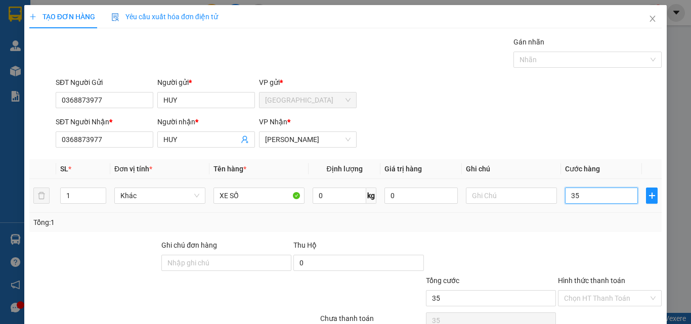
type input "350"
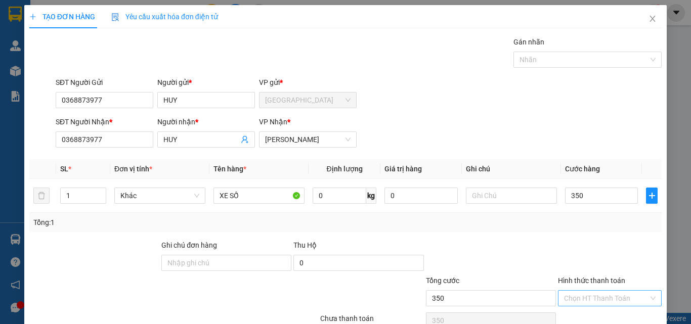
type input "350.000"
click at [610, 300] on input "Hình thức thanh toán" at bounding box center [606, 298] width 84 height 15
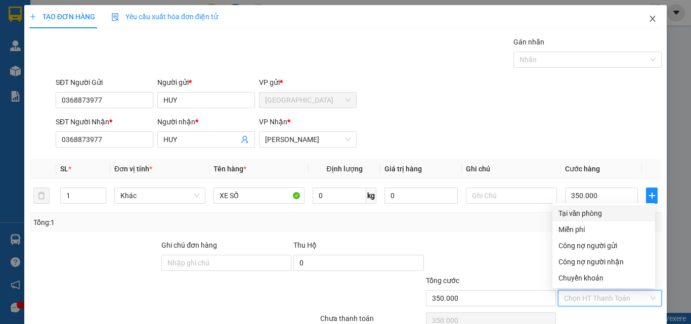
click at [648, 17] on icon "close" at bounding box center [652, 19] width 8 height 8
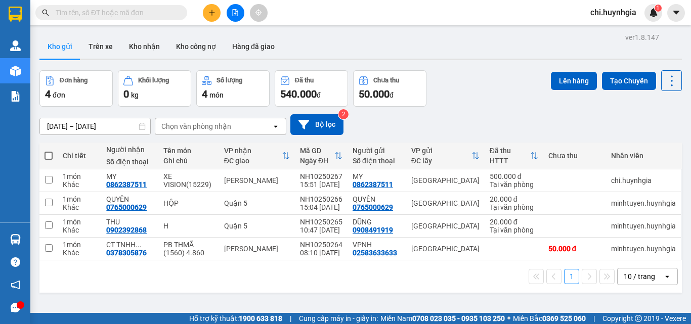
click at [61, 49] on button "Kho gửi" at bounding box center [59, 46] width 41 height 24
click at [204, 11] on button at bounding box center [212, 13] width 18 height 18
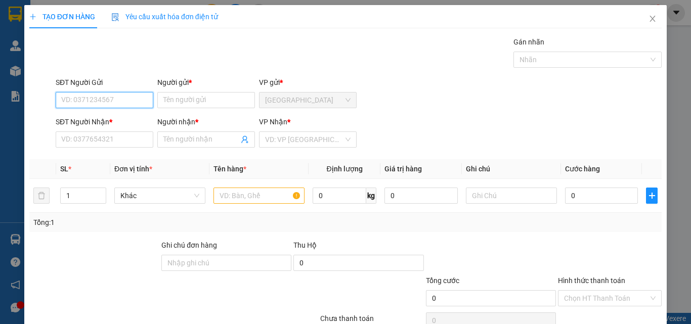
click at [118, 105] on input "SĐT Người Gửi" at bounding box center [105, 100] width 98 height 16
type input "0932139430"
click at [123, 123] on div "0932139430 - Nhung" at bounding box center [103, 120] width 84 height 11
type input "Nhung"
type input "0936245133"
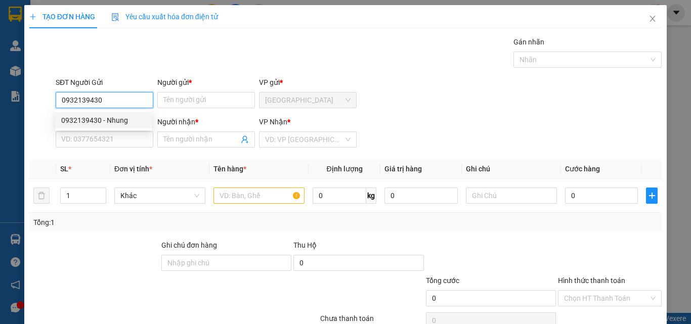
type input "Hà"
type input "0932139430"
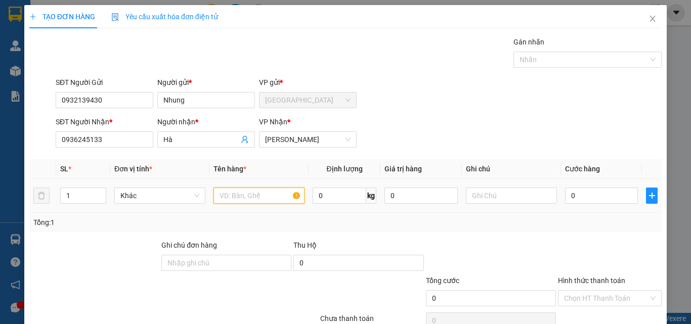
click at [255, 194] on input "text" at bounding box center [258, 196] width 91 height 16
type input "BAO"
click at [579, 197] on input "0" at bounding box center [601, 196] width 73 height 16
type input "4"
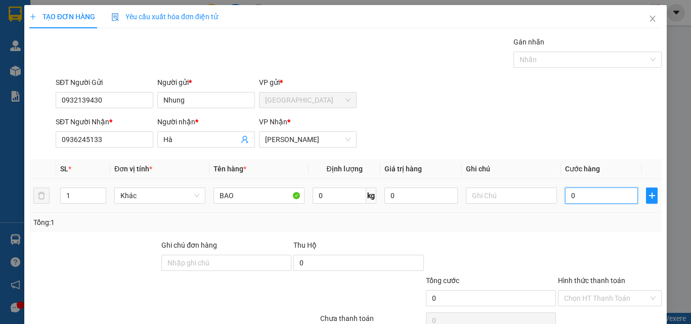
type input "4"
type input "40"
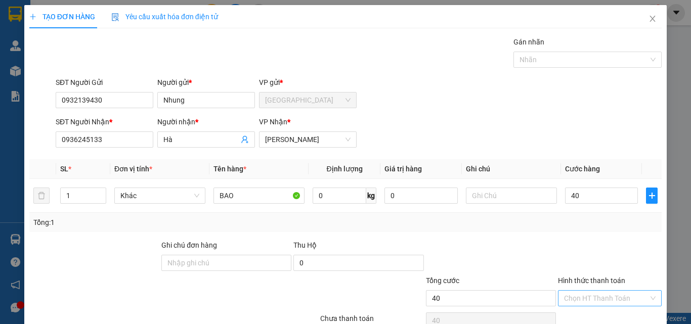
type input "40.000"
drag, startPoint x: 582, startPoint y: 301, endPoint x: 610, endPoint y: 267, distance: 44.2
click at [585, 300] on input "Hình thức thanh toán" at bounding box center [606, 298] width 84 height 15
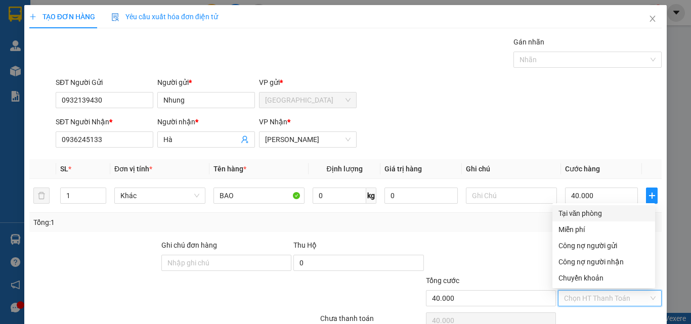
click at [594, 210] on div "Tại văn phòng" at bounding box center [603, 213] width 91 height 11
type input "0"
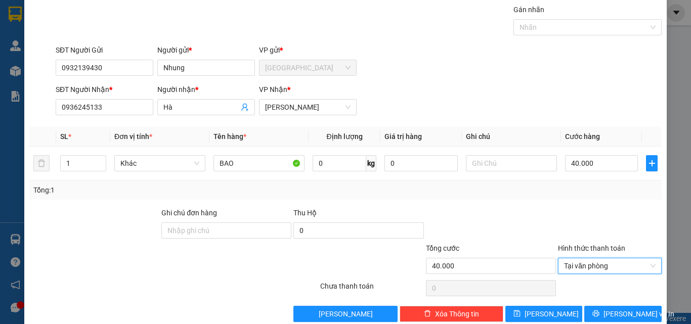
scroll to position [50, 0]
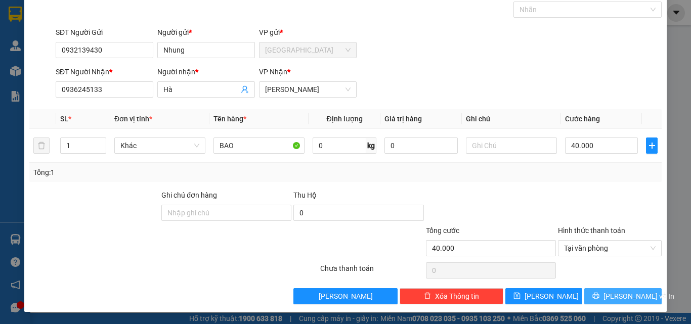
click at [613, 294] on span "[PERSON_NAME] và In" at bounding box center [638, 296] width 71 height 11
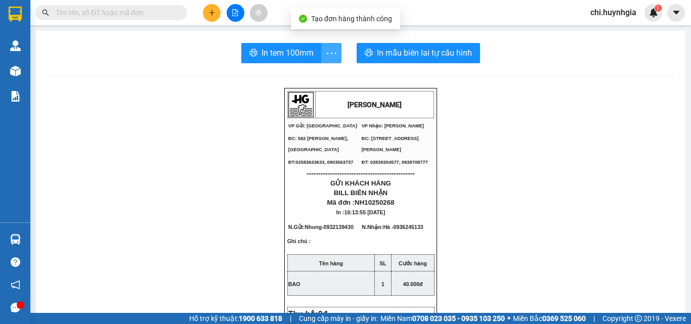
click at [325, 53] on icon "more" at bounding box center [331, 53] width 13 height 13
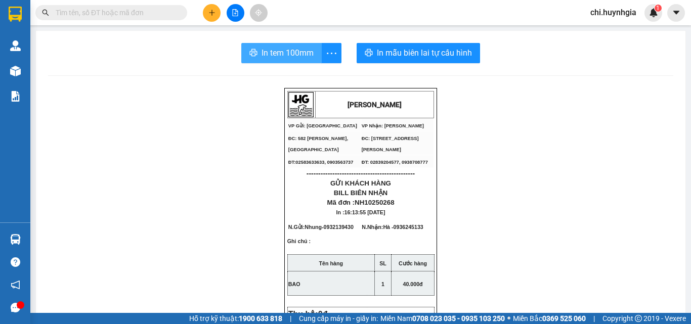
click at [261, 57] on span "In tem 100mm" at bounding box center [287, 53] width 52 height 13
click at [275, 56] on span "In tem 100mm" at bounding box center [287, 53] width 52 height 13
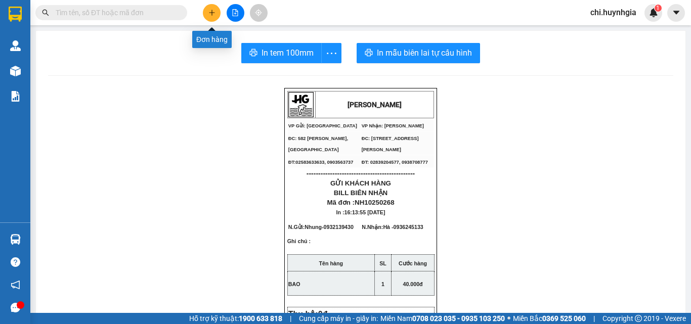
click at [208, 17] on button at bounding box center [212, 13] width 18 height 18
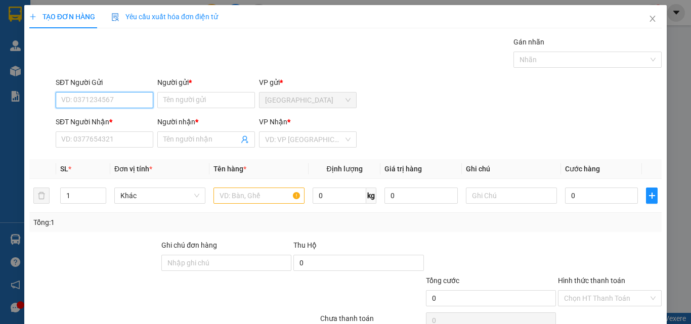
click at [112, 98] on input "SĐT Người Gửi" at bounding box center [105, 100] width 98 height 16
paste input "0368873977"
type input "0368873977"
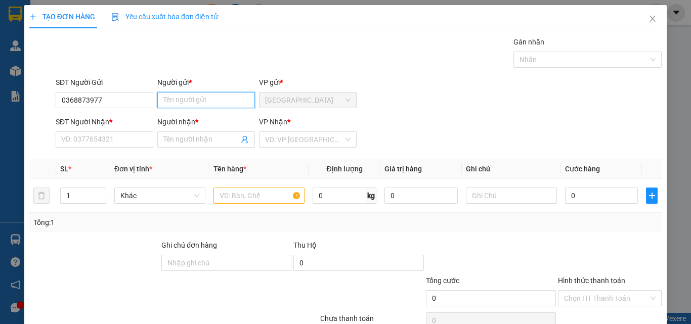
click at [184, 100] on input "Người gửi *" at bounding box center [206, 100] width 98 height 16
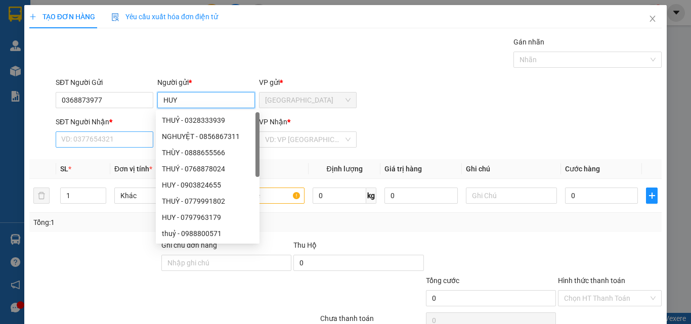
type input "HUY"
click at [90, 139] on input "SĐT Người Nhận *" at bounding box center [105, 139] width 98 height 16
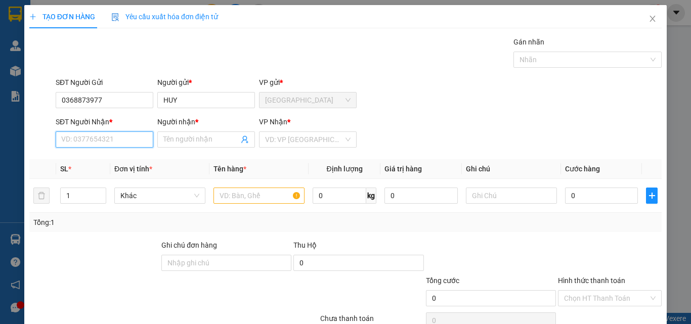
paste input "0368873977"
type input "0368873977"
click at [208, 137] on input "Người nhận *" at bounding box center [200, 139] width 75 height 11
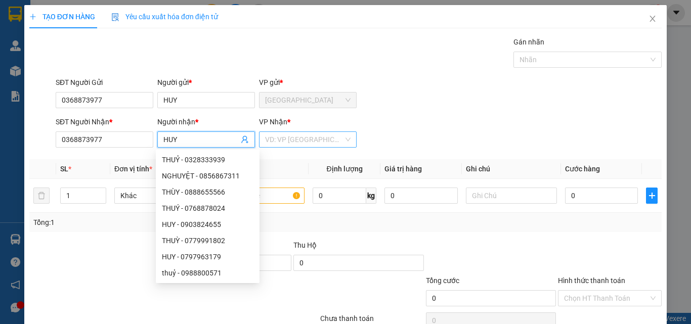
type input "HUY"
click at [300, 138] on input "search" at bounding box center [304, 139] width 78 height 15
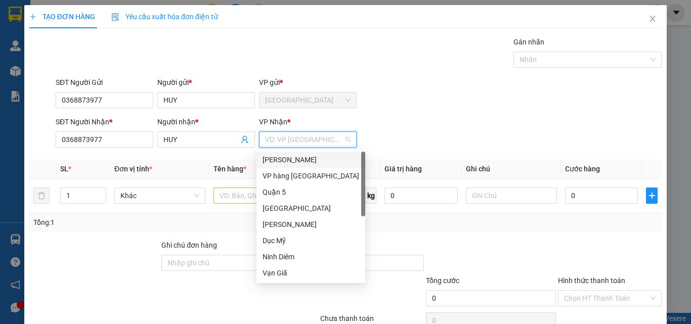
drag, startPoint x: 298, startPoint y: 157, endPoint x: 289, endPoint y: 165, distance: 12.2
click at [297, 158] on div "[PERSON_NAME]" at bounding box center [310, 159] width 97 height 11
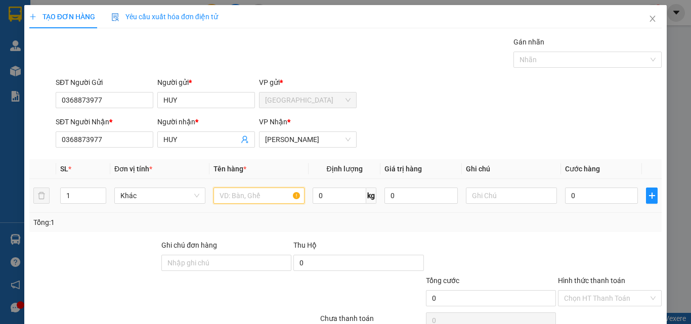
drag, startPoint x: 233, startPoint y: 196, endPoint x: 276, endPoint y: 185, distance: 44.5
click at [235, 195] on input "text" at bounding box center [258, 196] width 91 height 16
type input "XE SỐ(11848)"
click at [606, 196] on input "0" at bounding box center [601, 196] width 73 height 16
type input "3"
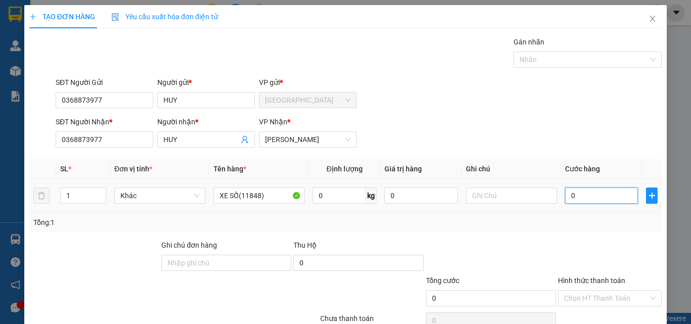
type input "3"
type input "35"
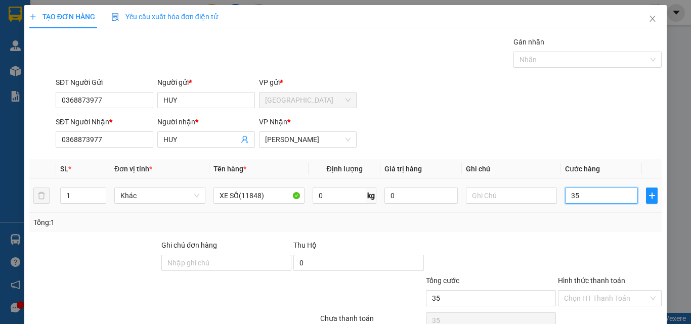
type input "350"
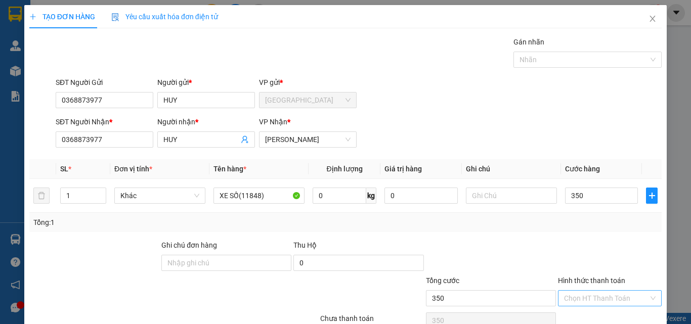
type input "350.000"
click at [595, 303] on input "Hình thức thanh toán" at bounding box center [606, 298] width 84 height 15
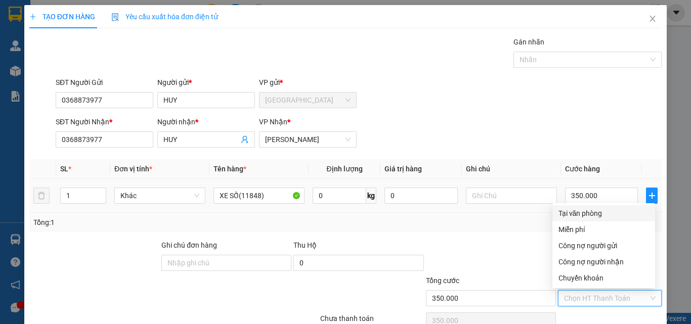
click at [604, 209] on div "Tại văn phòng" at bounding box center [603, 213] width 91 height 11
type input "0"
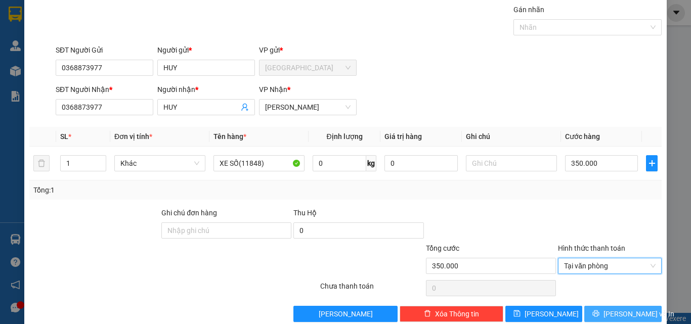
scroll to position [50, 0]
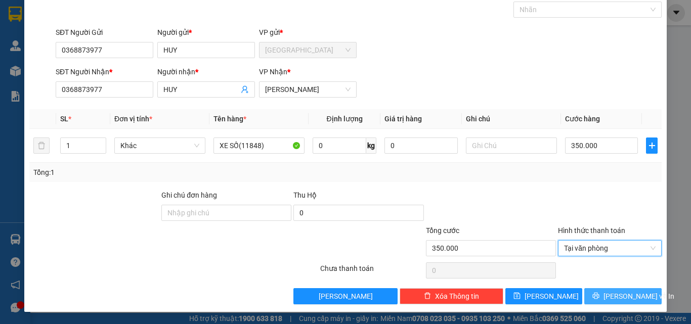
click at [605, 292] on button "[PERSON_NAME] và In" at bounding box center [622, 296] width 77 height 16
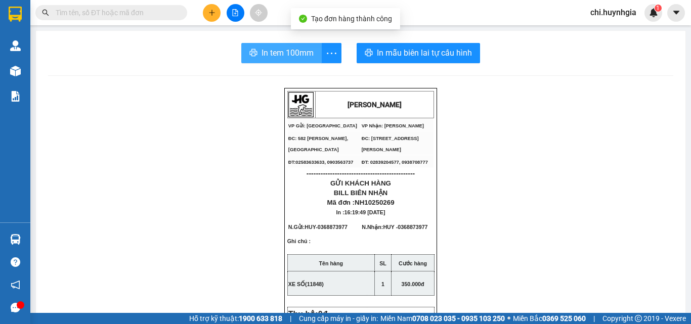
click at [273, 52] on span "In tem 100mm" at bounding box center [287, 53] width 52 height 13
click at [292, 58] on span "In tem 100mm" at bounding box center [287, 53] width 52 height 13
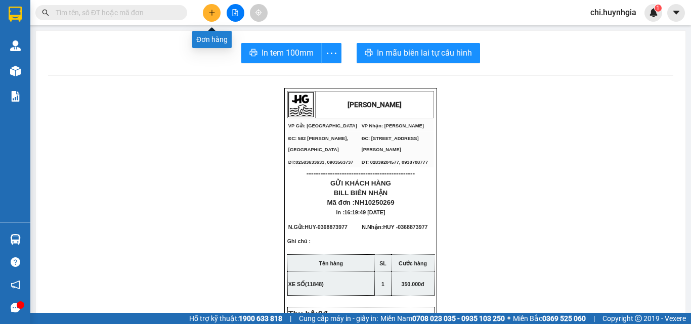
click at [207, 13] on button at bounding box center [212, 13] width 18 height 18
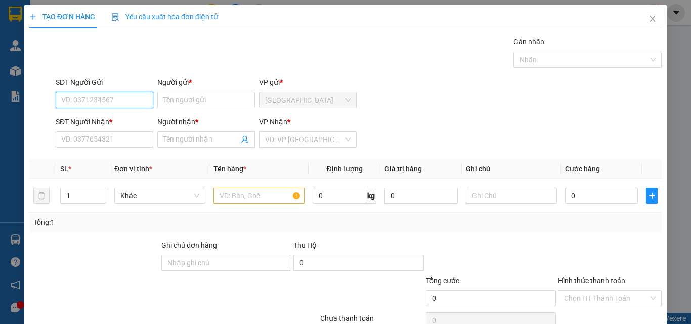
click at [119, 99] on input "SĐT Người Gửi" at bounding box center [105, 100] width 98 height 16
click at [114, 119] on div "0867417343 - CHÚ 3" at bounding box center [103, 120] width 84 height 11
type input "0867417343"
type input "CHÚ 3"
type input "0779661123"
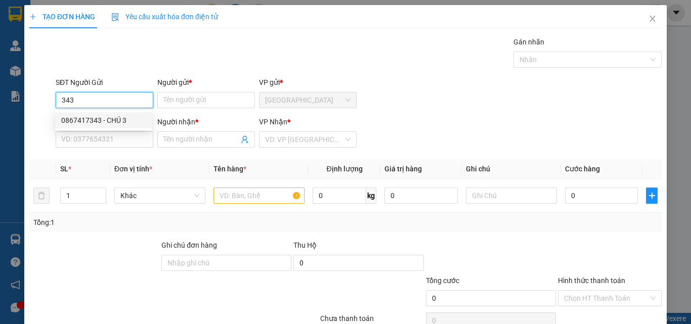
type input "HOÀNG YẾN"
type input "0867417343"
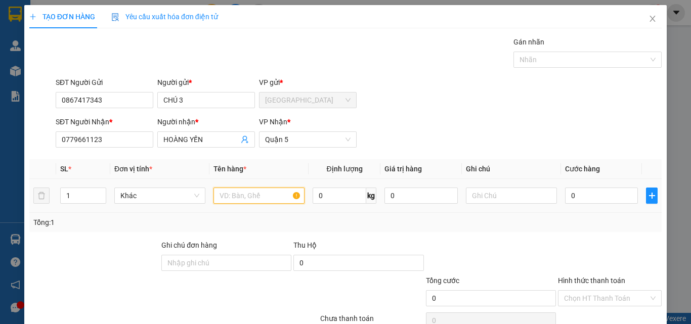
click at [253, 193] on input "text" at bounding box center [258, 196] width 91 height 16
type input "BAO"
click at [585, 193] on input "0" at bounding box center [601, 196] width 73 height 16
type input "1"
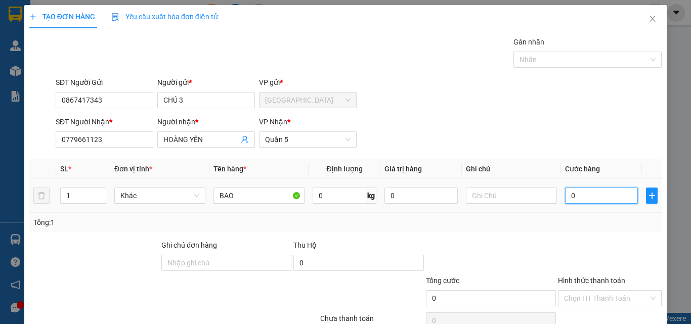
type input "1"
type input "12"
type input "1"
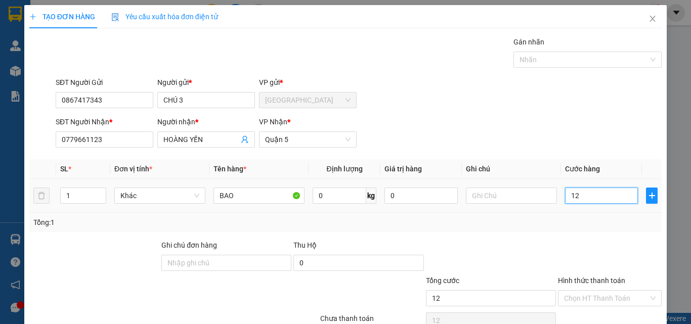
type input "1"
type input "10"
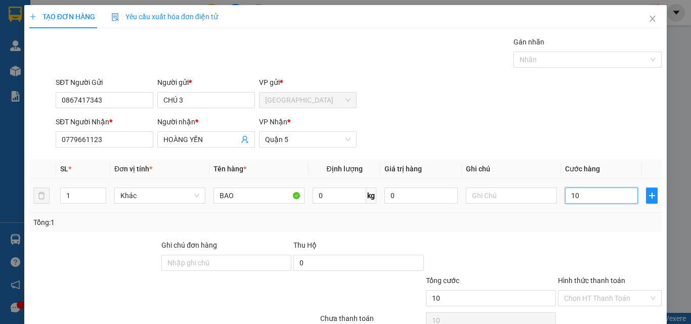
type input "100"
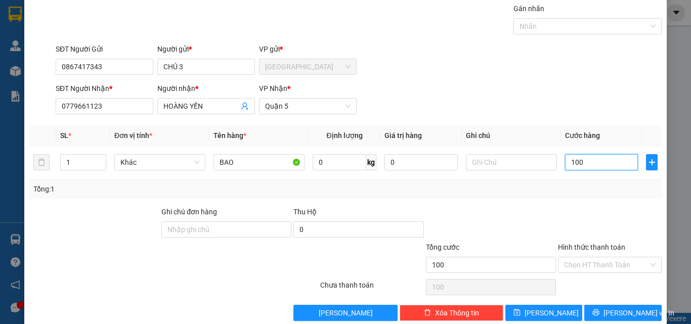
scroll to position [50, 0]
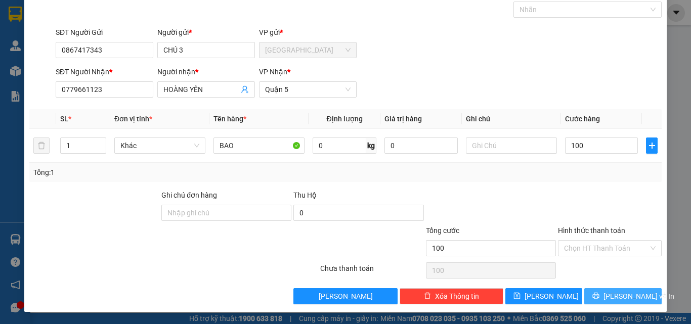
type input "100.000"
click at [612, 297] on span "[PERSON_NAME] và In" at bounding box center [638, 296] width 71 height 11
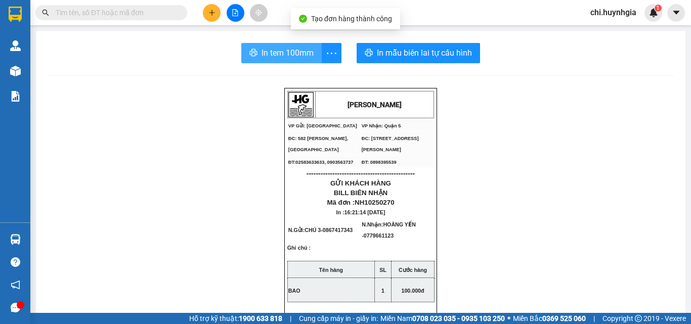
click at [291, 52] on span "In tem 100mm" at bounding box center [287, 53] width 52 height 13
